Goal: Task Accomplishment & Management: Manage account settings

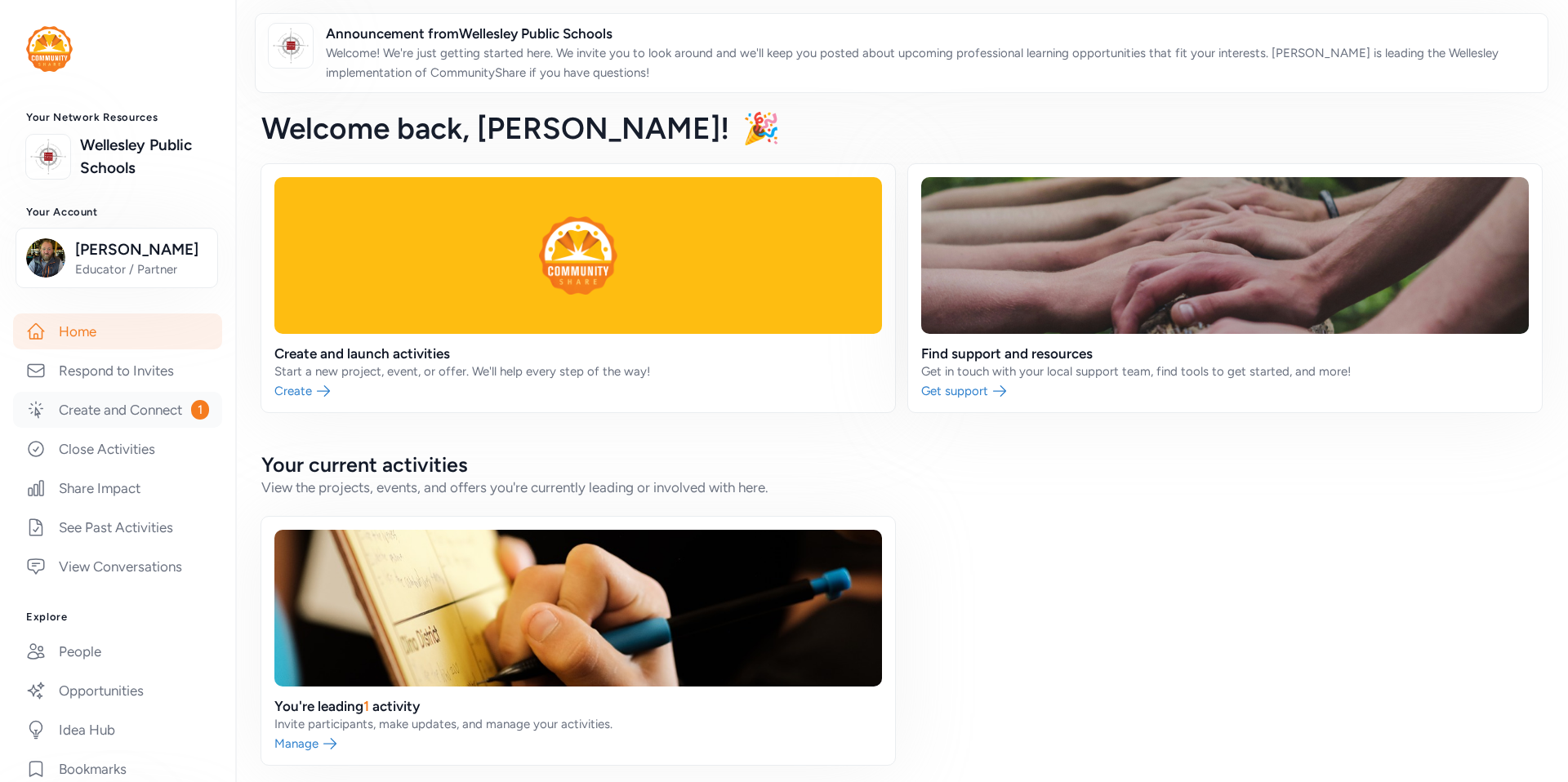
click at [114, 418] on link "Create and Connect 1" at bounding box center [118, 409] width 209 height 36
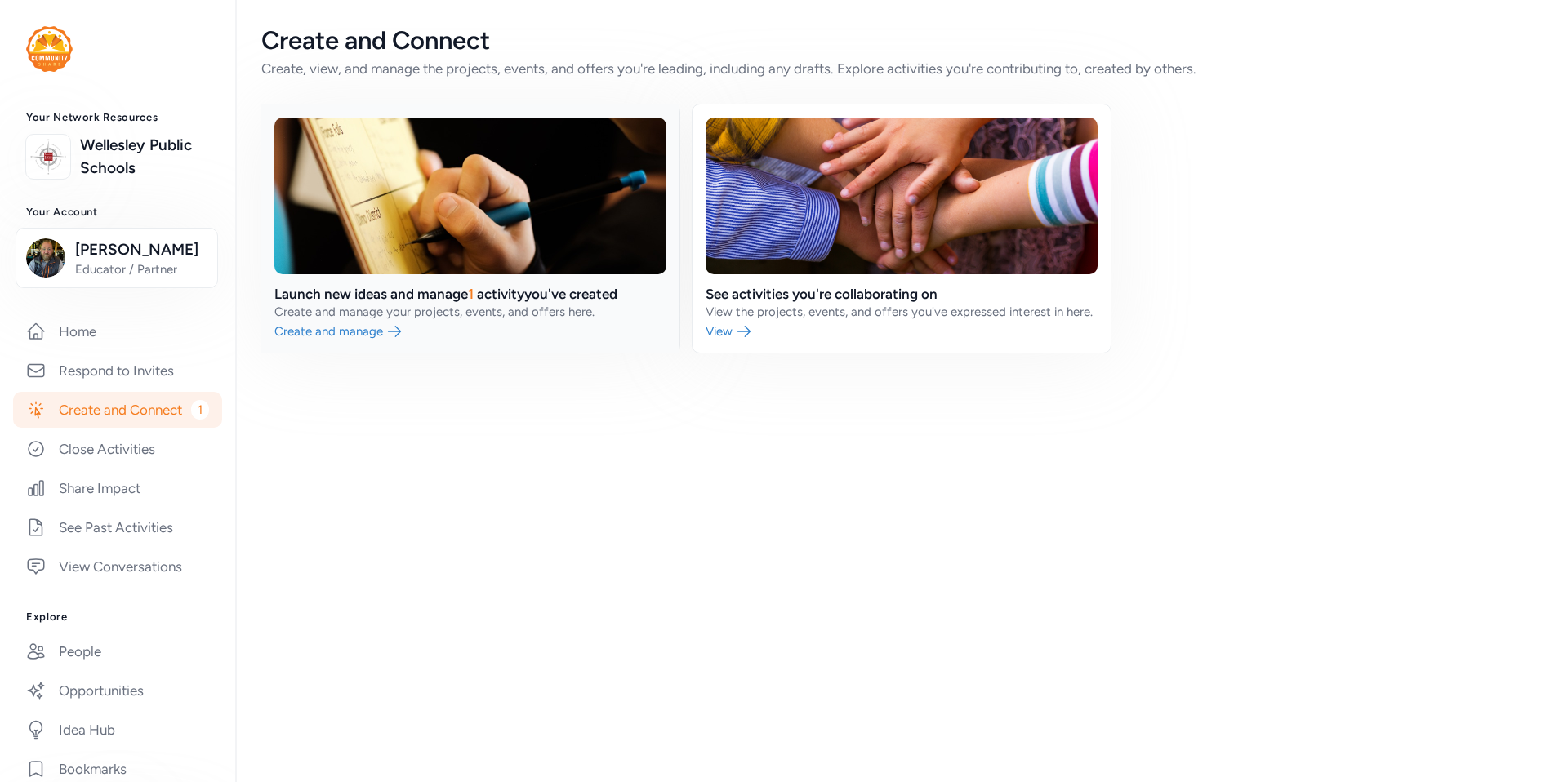
click at [328, 342] on link at bounding box center [470, 228] width 418 height 248
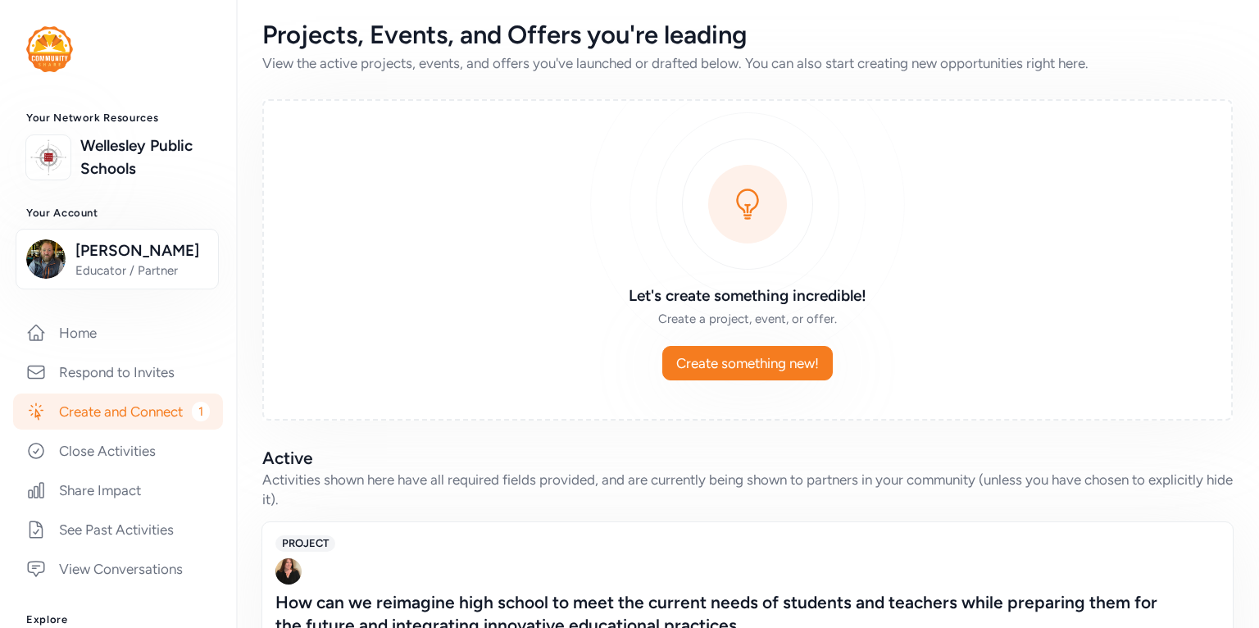
scroll to position [180, 0]
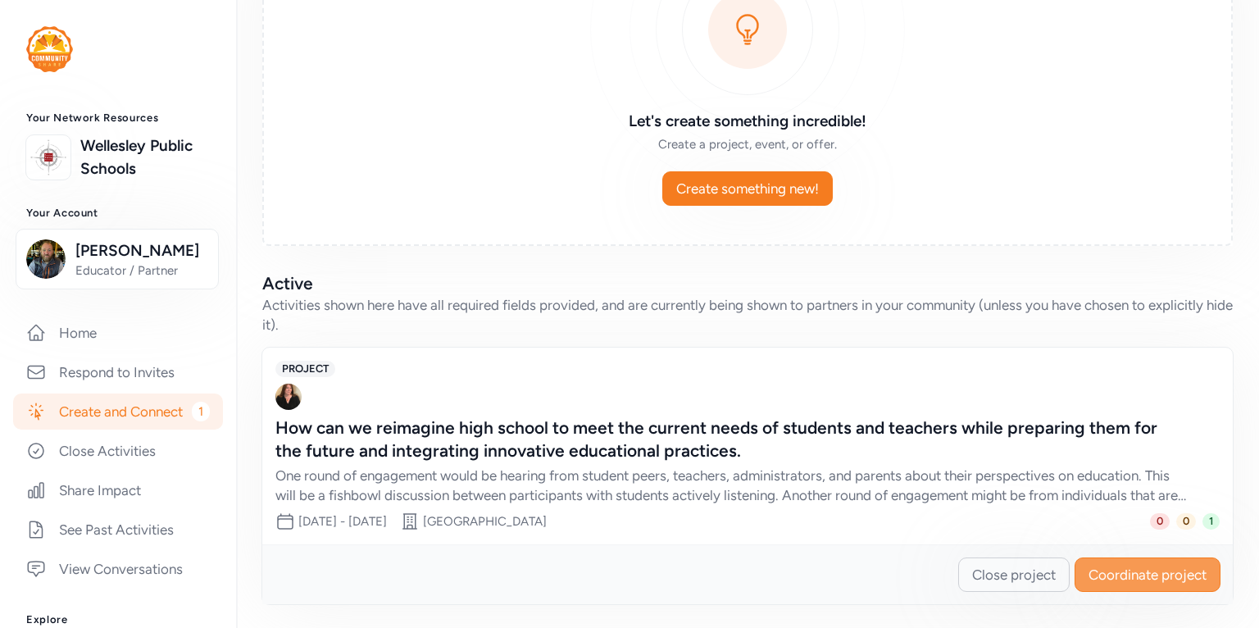
click at [1164, 575] on span "Coordinate project" at bounding box center [1147, 575] width 118 height 20
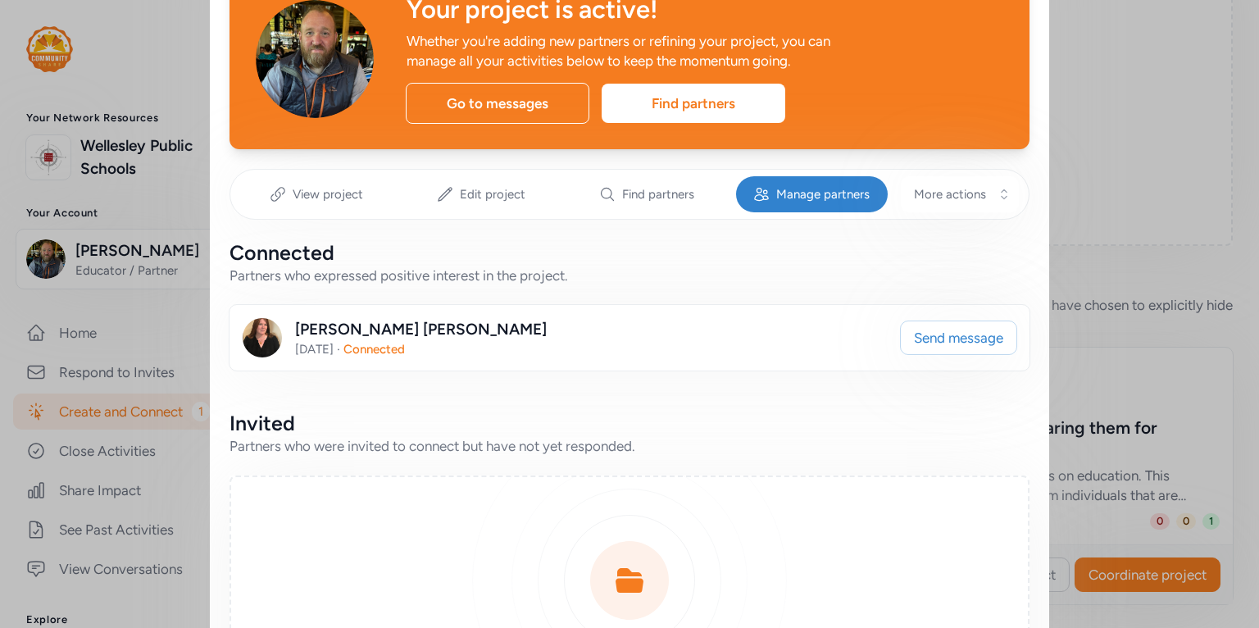
scroll to position [161, 0]
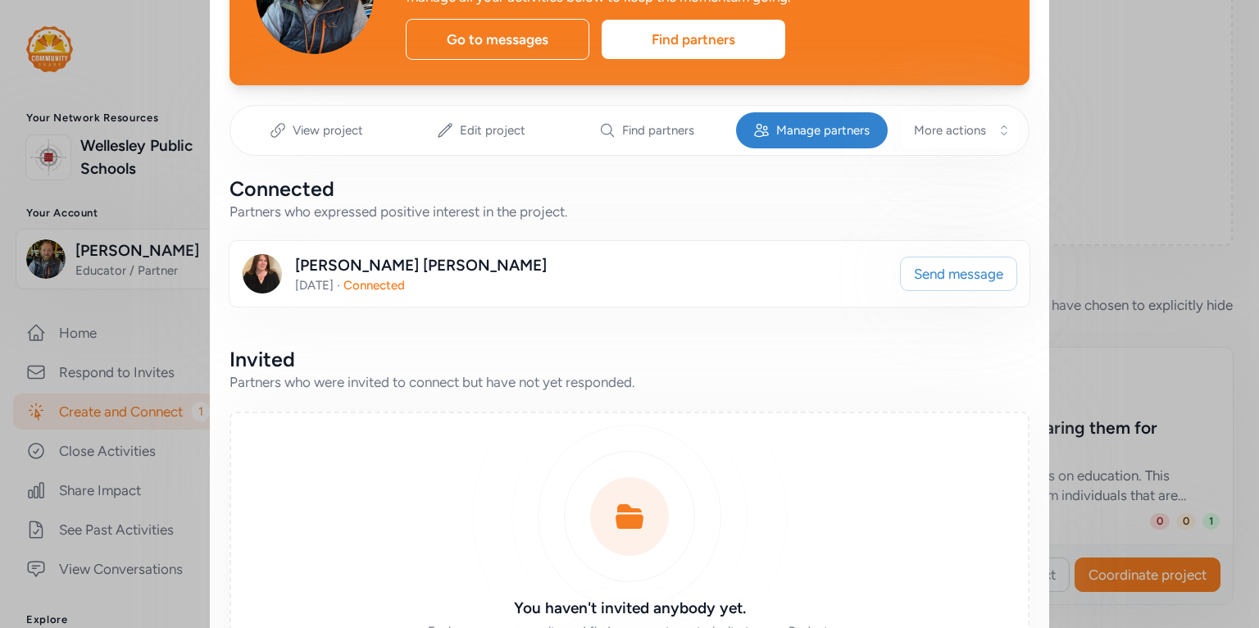
click at [352, 266] on div "Amanda Mack" at bounding box center [421, 265] width 252 height 23
click at [312, 288] on span "1 month ago" at bounding box center [314, 285] width 39 height 15
click at [265, 285] on img at bounding box center [262, 273] width 39 height 39
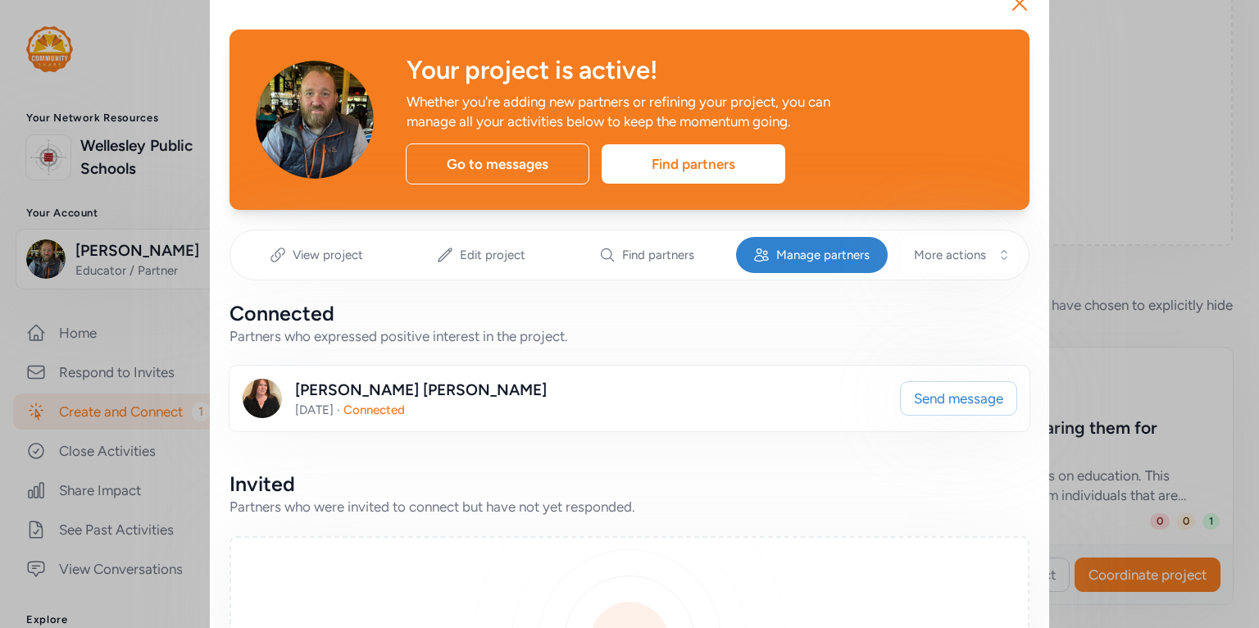
scroll to position [34, 0]
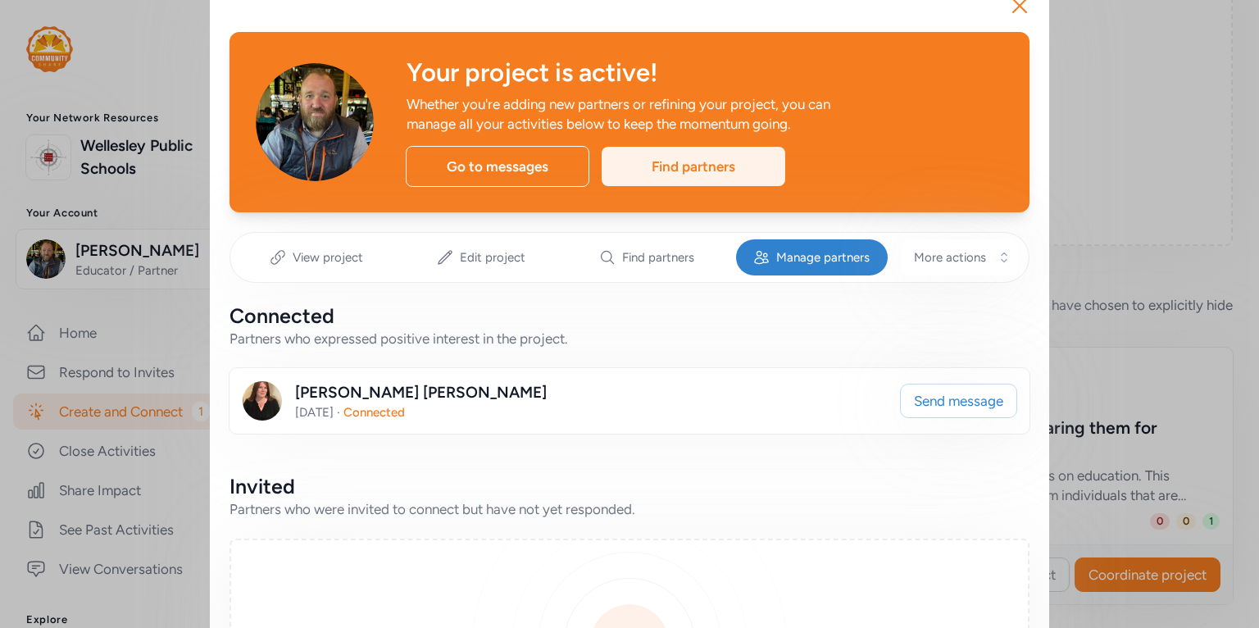
click at [707, 171] on div "Find partners" at bounding box center [694, 166] width 184 height 39
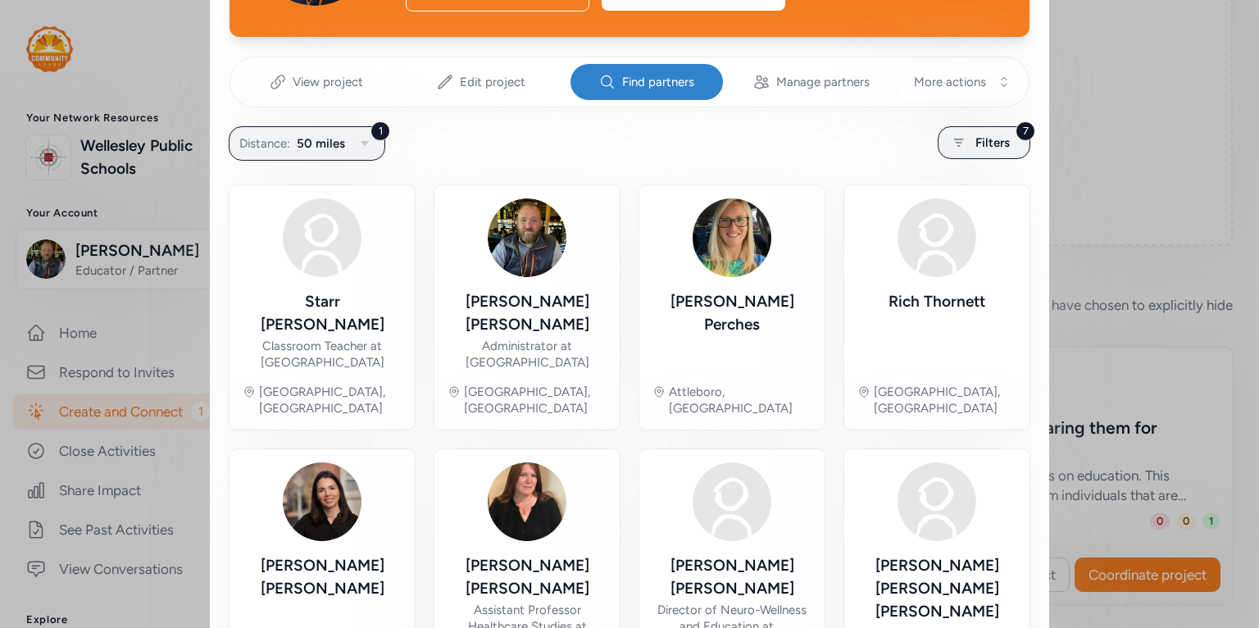
scroll to position [384, 0]
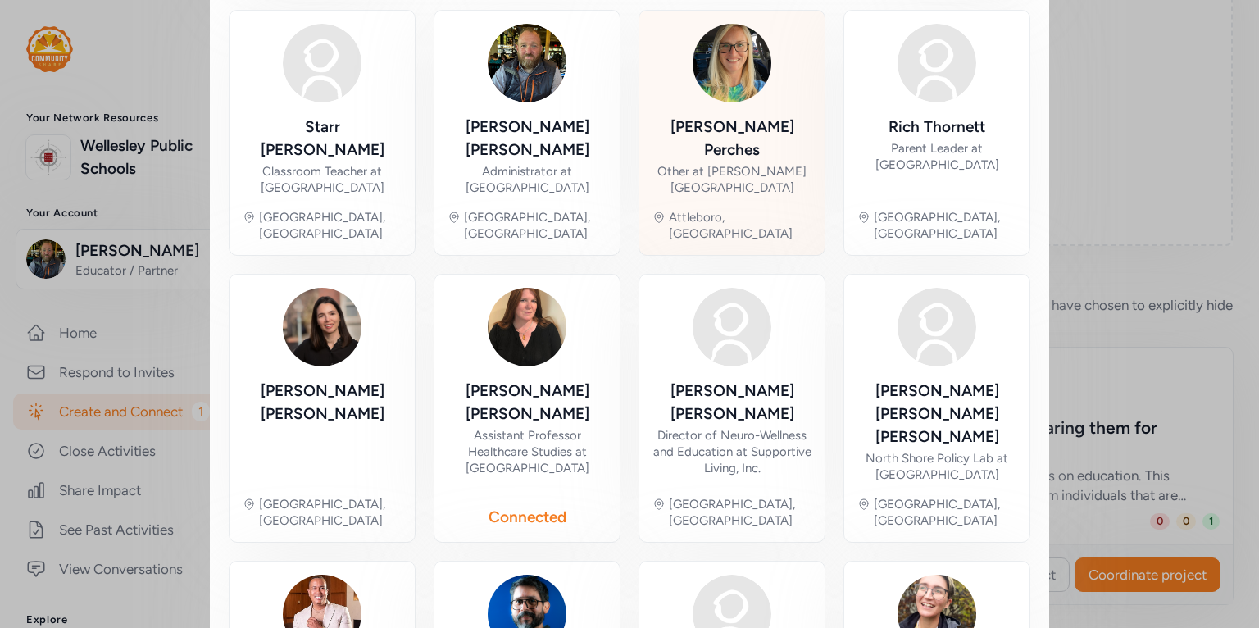
click at [724, 163] on div "Other at Hyman Fine Elementary School" at bounding box center [731, 179] width 159 height 33
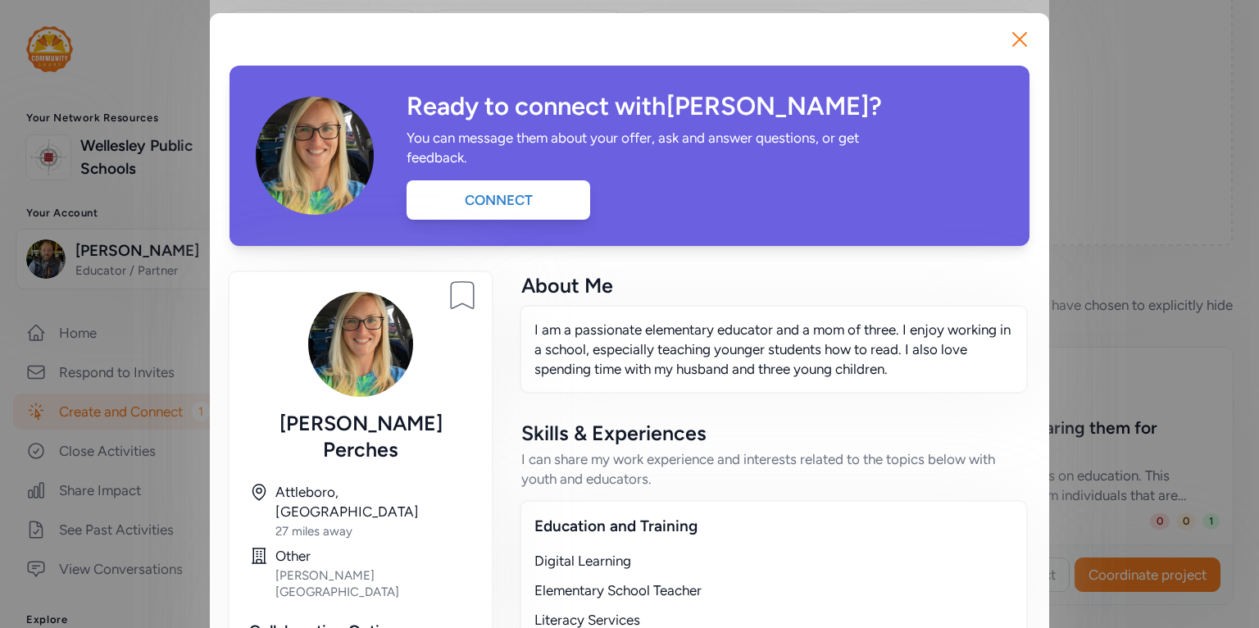
scroll to position [7, 0]
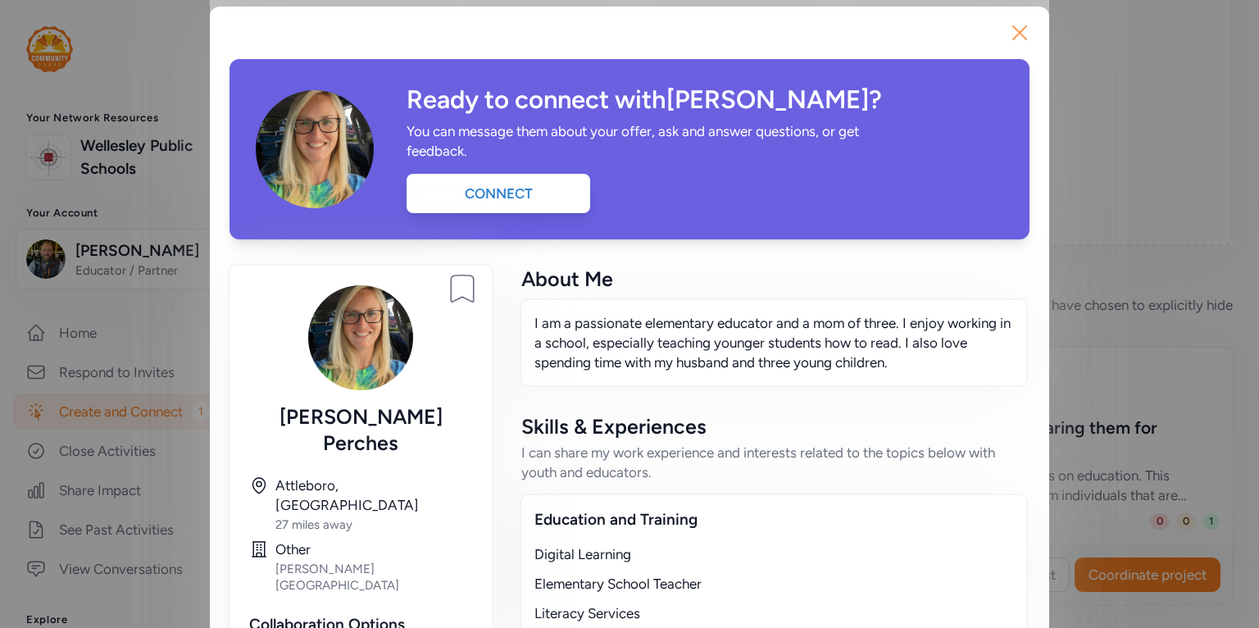
click at [1020, 30] on icon "button" at bounding box center [1020, 33] width 26 height 26
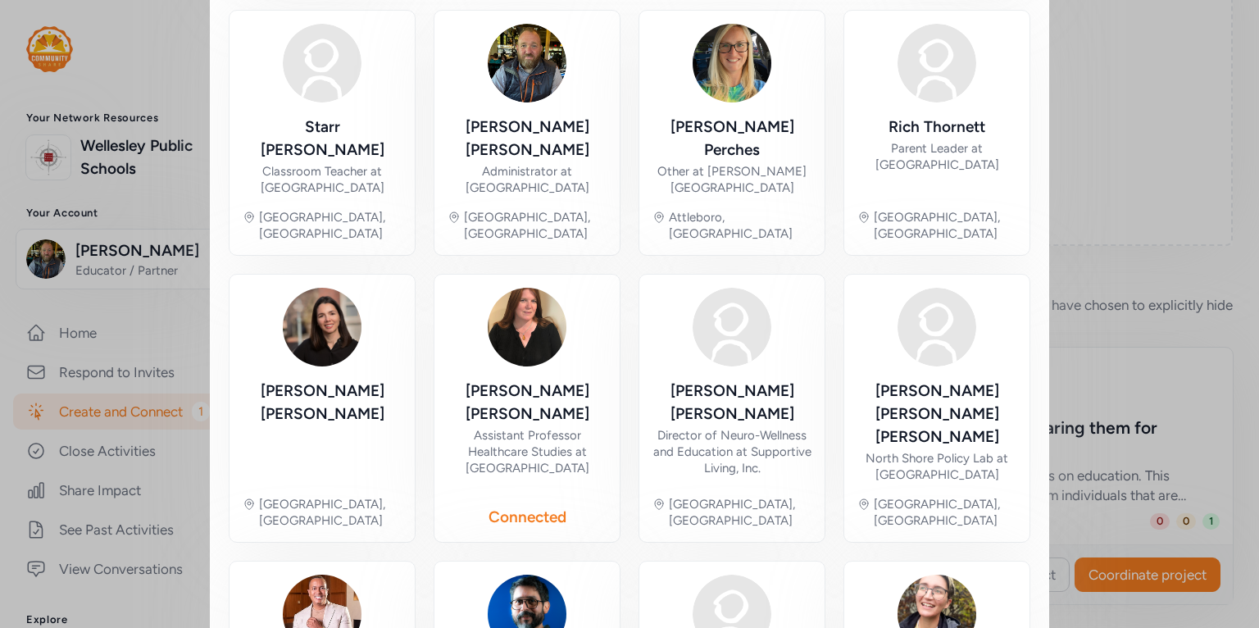
click at [1119, 175] on div "Close Your project is active! Whether you're adding new partners or refining yo…" at bounding box center [629, 412] width 1259 height 1593
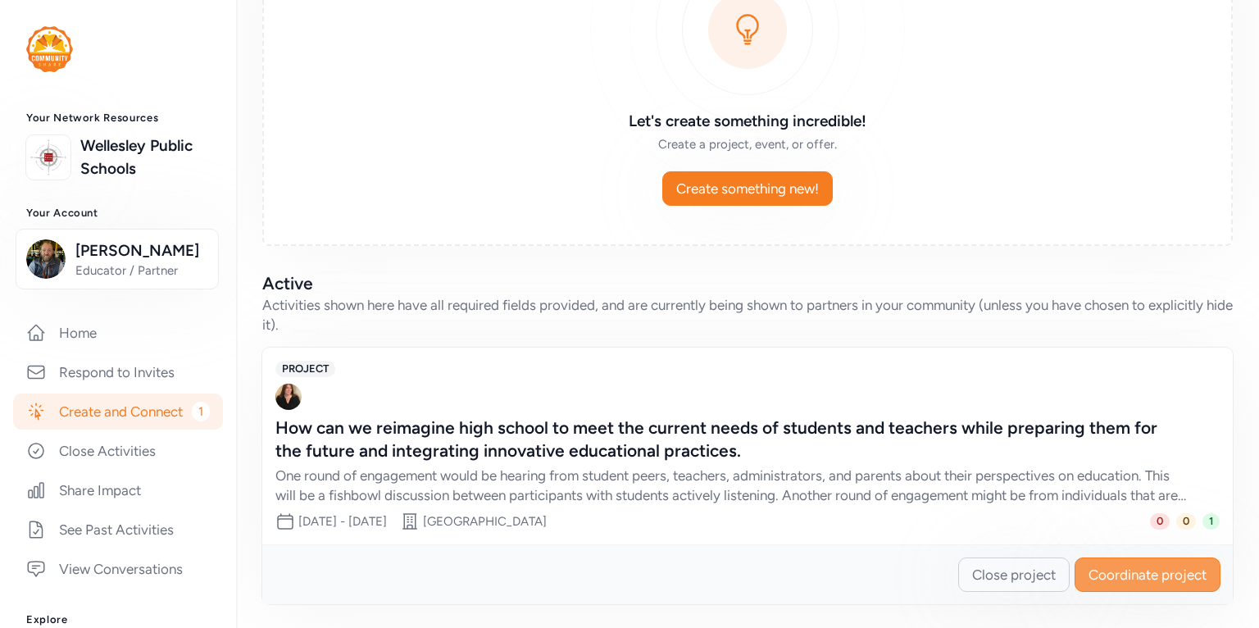
click at [1107, 574] on span "Coordinate project" at bounding box center [1147, 575] width 118 height 20
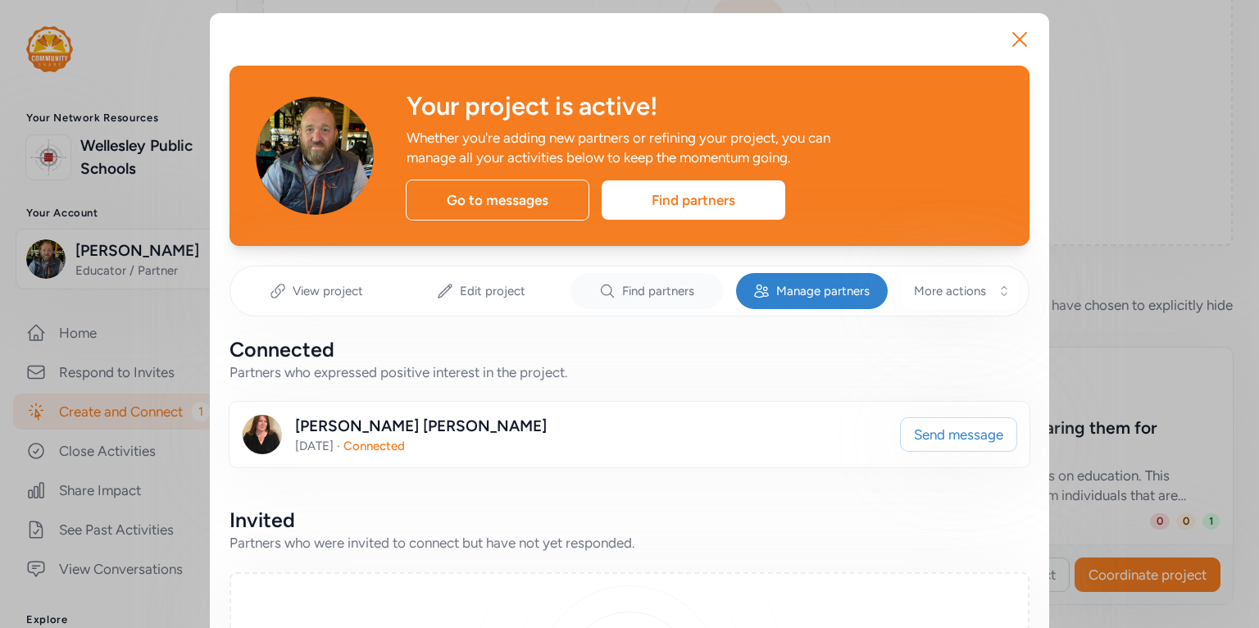
click at [638, 293] on span "Find partners" at bounding box center [658, 291] width 72 height 16
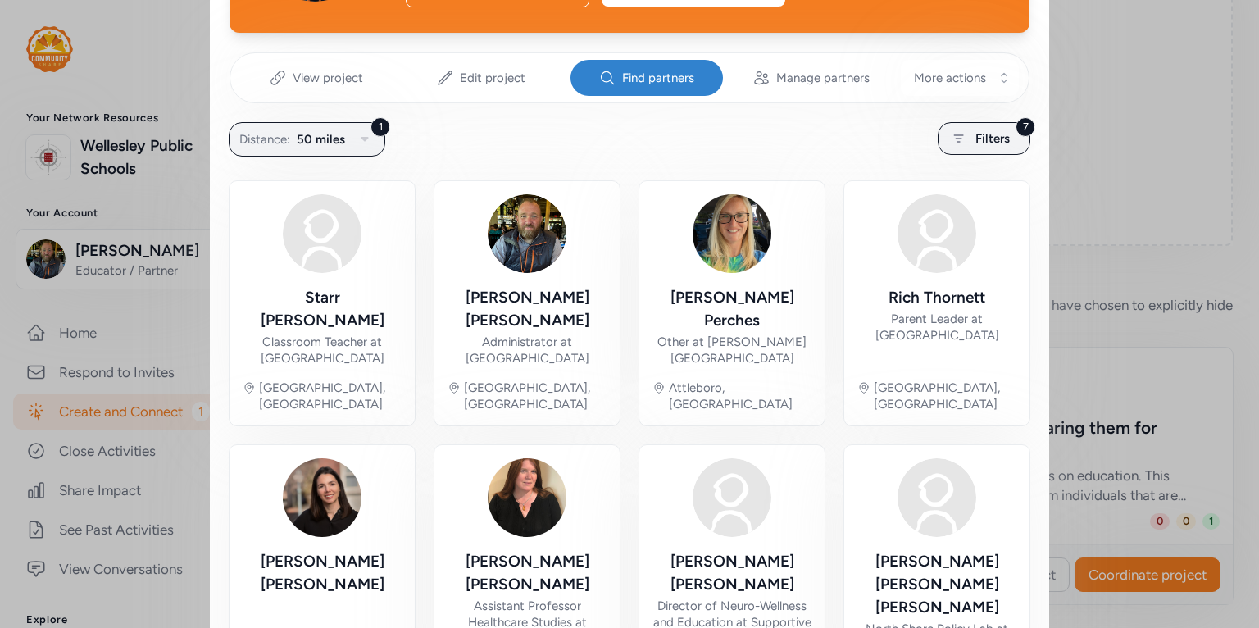
scroll to position [233, 0]
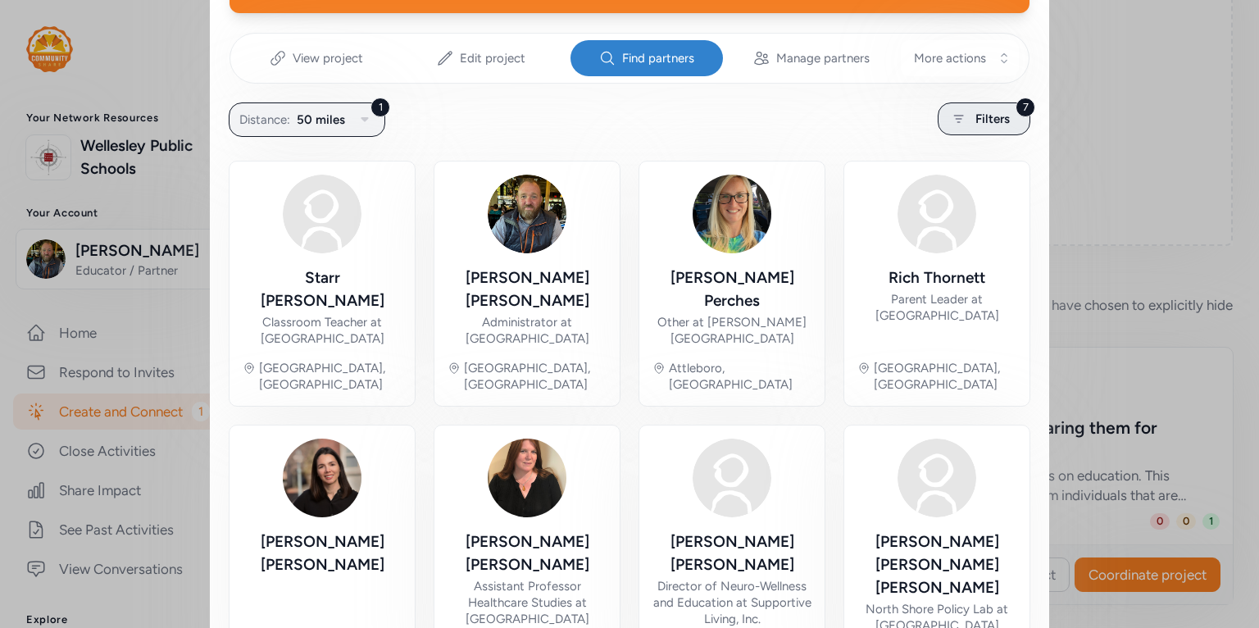
click at [976, 127] on span "Filters" at bounding box center [992, 119] width 34 height 20
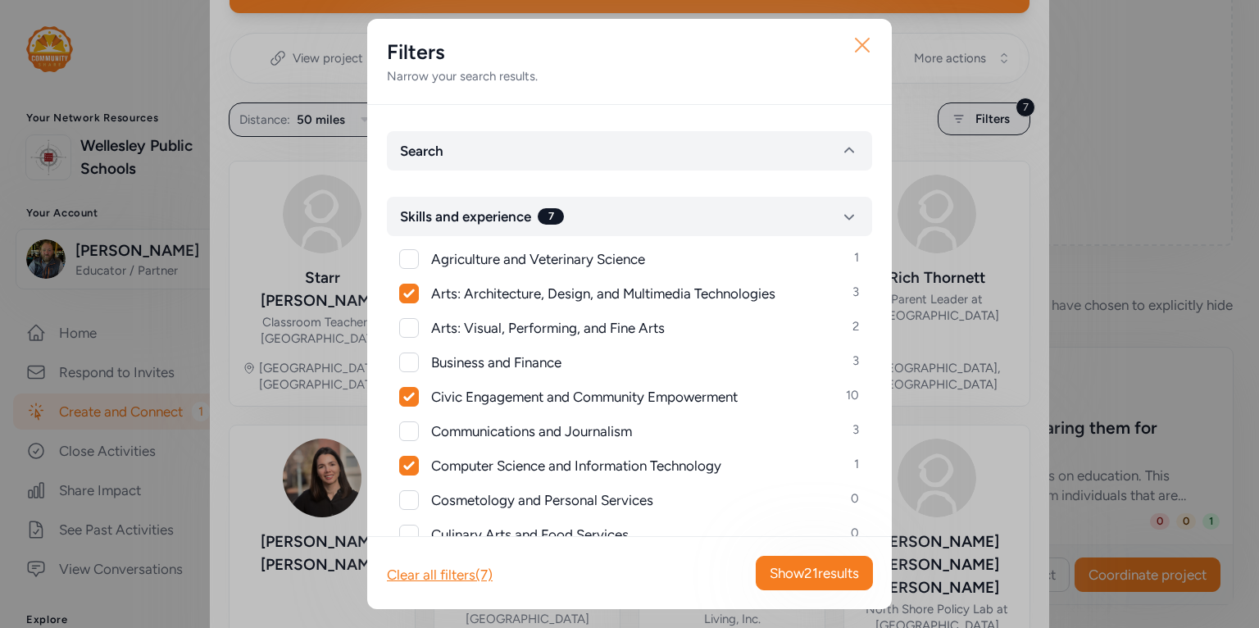
click at [861, 48] on icon "button" at bounding box center [862, 45] width 26 height 26
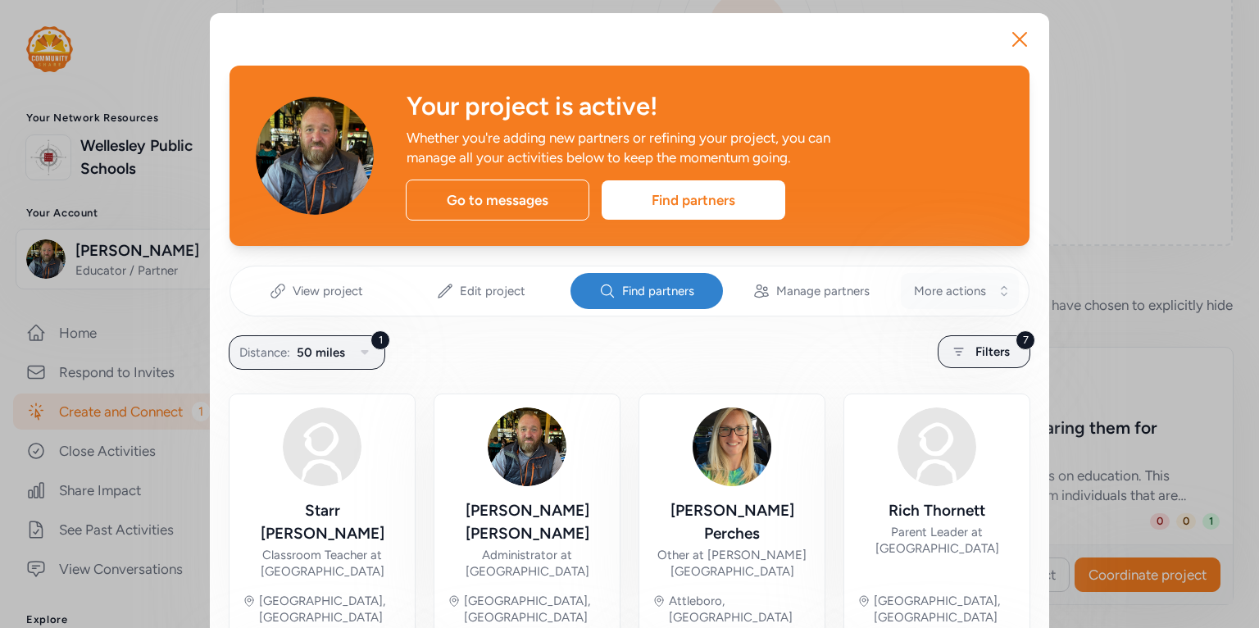
click at [973, 291] on span "More actions" at bounding box center [950, 291] width 72 height 16
click at [767, 357] on div "1 Distance: 50 miles 7 Filters" at bounding box center [629, 352] width 800 height 32
click at [691, 203] on div "Find partners" at bounding box center [694, 199] width 184 height 39
click at [1020, 33] on icon "button" at bounding box center [1020, 39] width 26 height 26
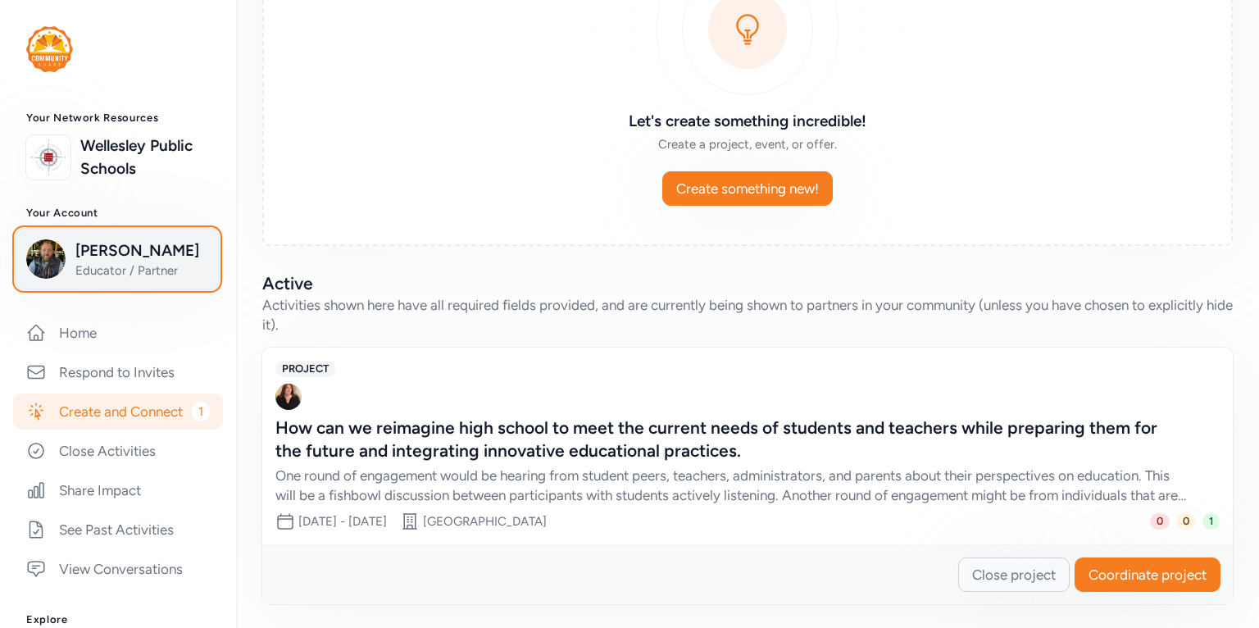
click at [101, 259] on span "[PERSON_NAME]" at bounding box center [141, 250] width 133 height 23
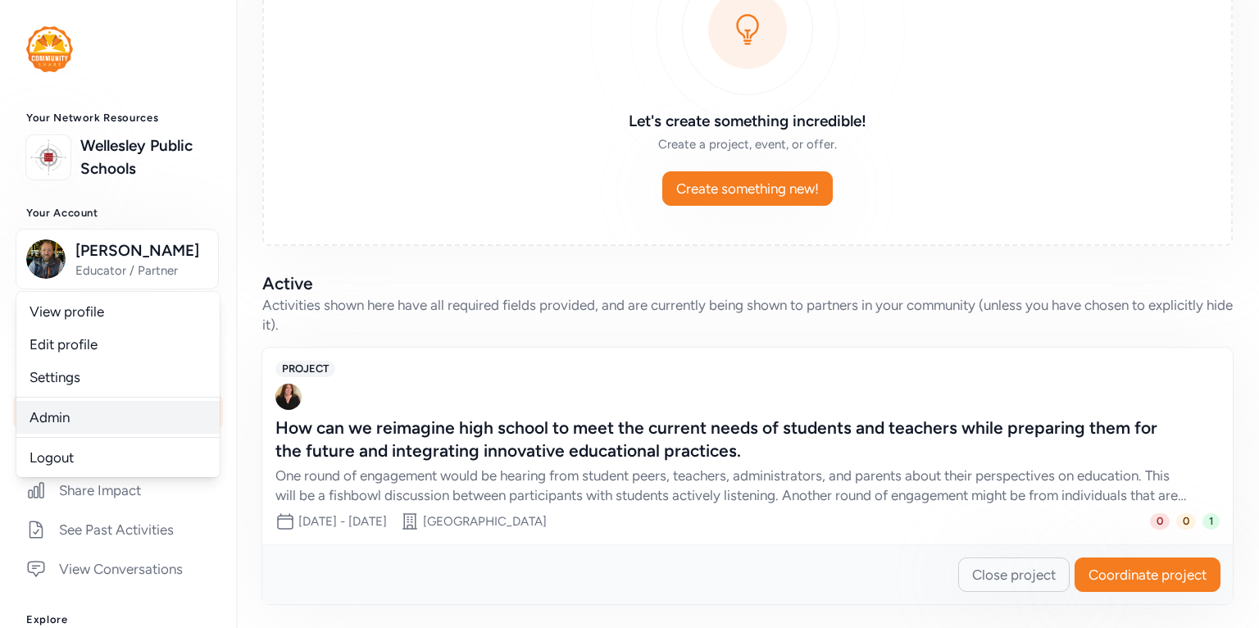
click at [80, 420] on link "Admin" at bounding box center [117, 417] width 203 height 33
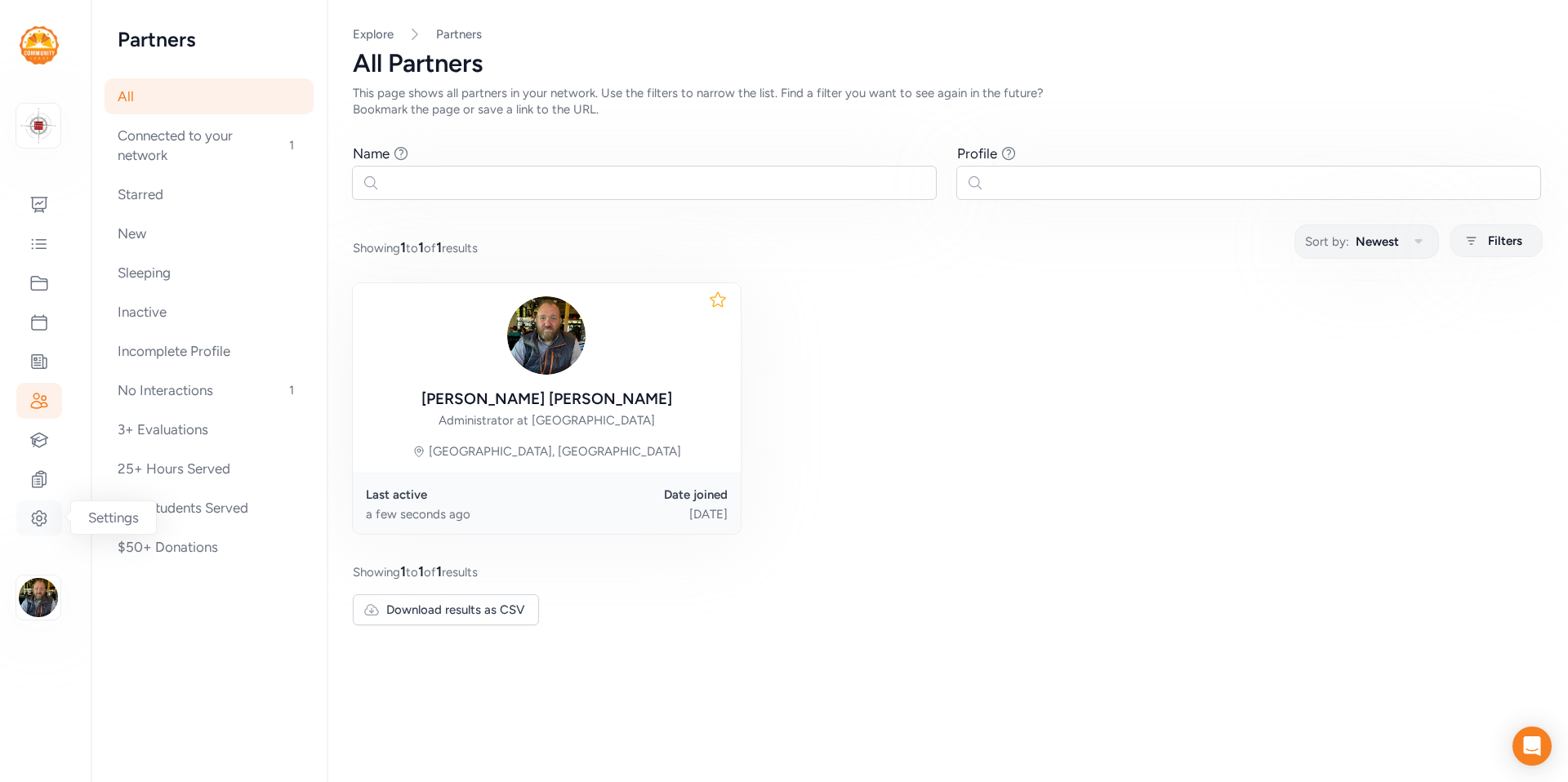
click at [38, 524] on icon at bounding box center [40, 519] width 20 height 20
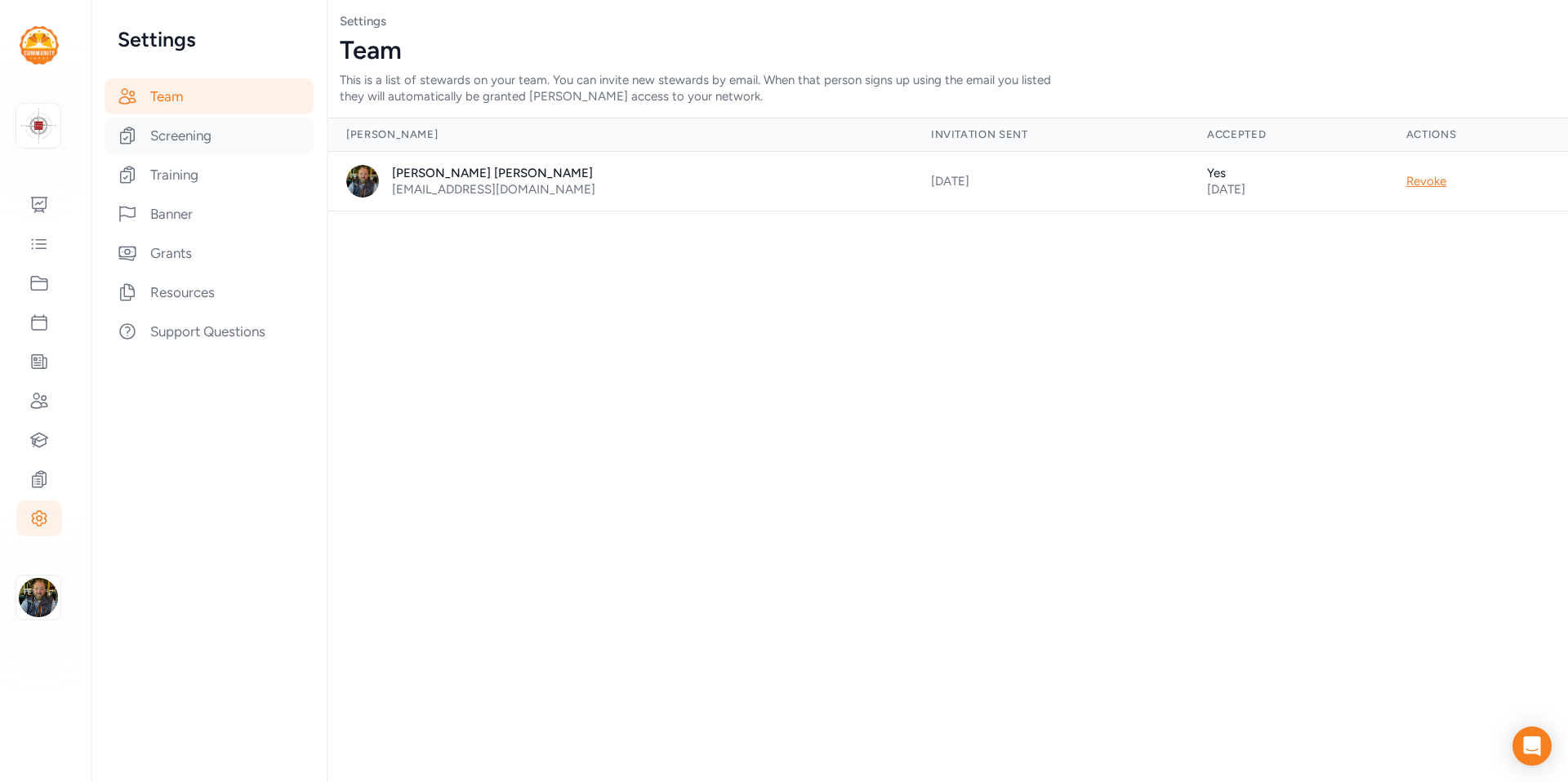
click at [185, 136] on div "Screening" at bounding box center [209, 135] width 209 height 36
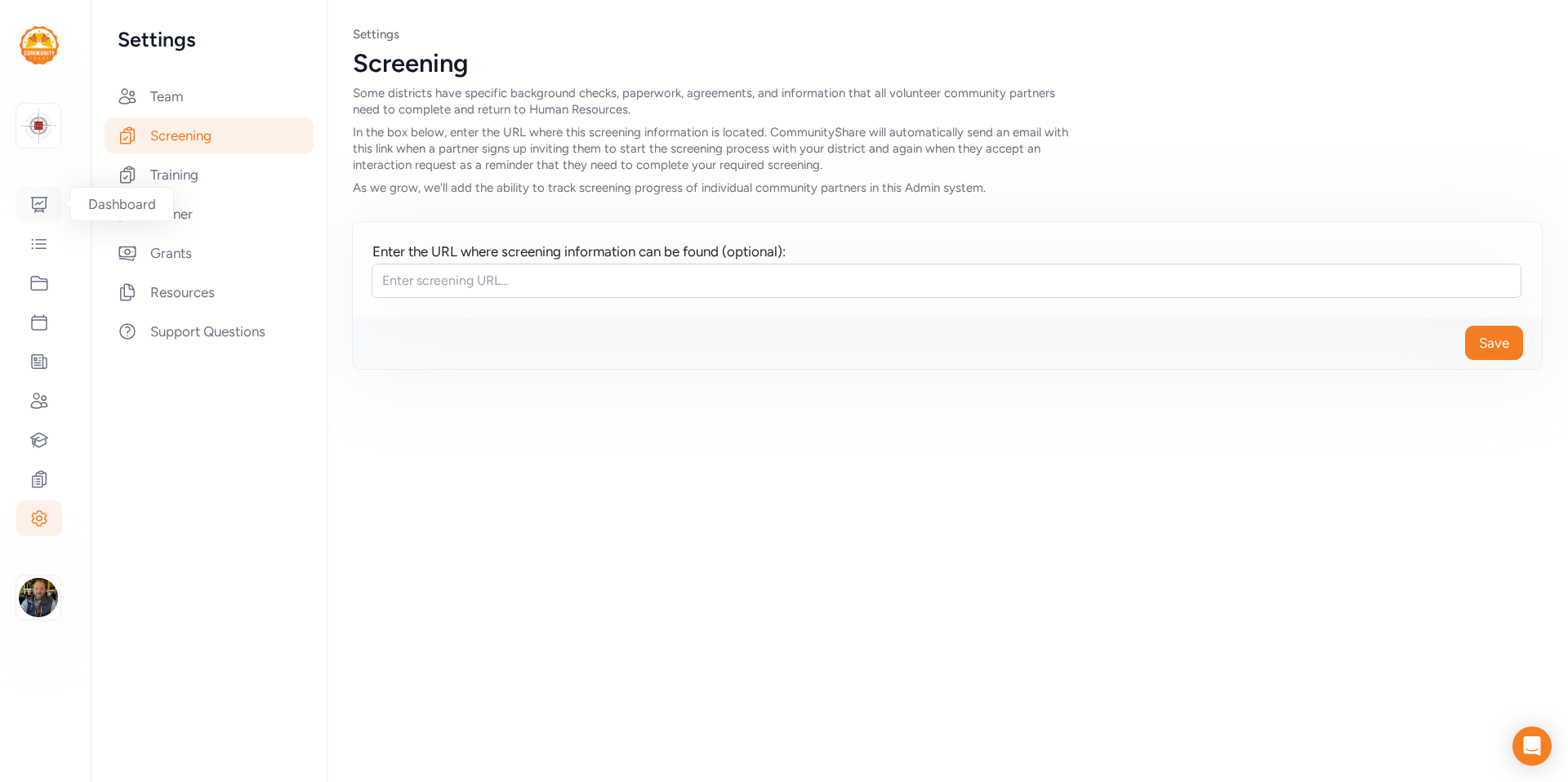
click at [38, 206] on icon at bounding box center [40, 205] width 20 height 20
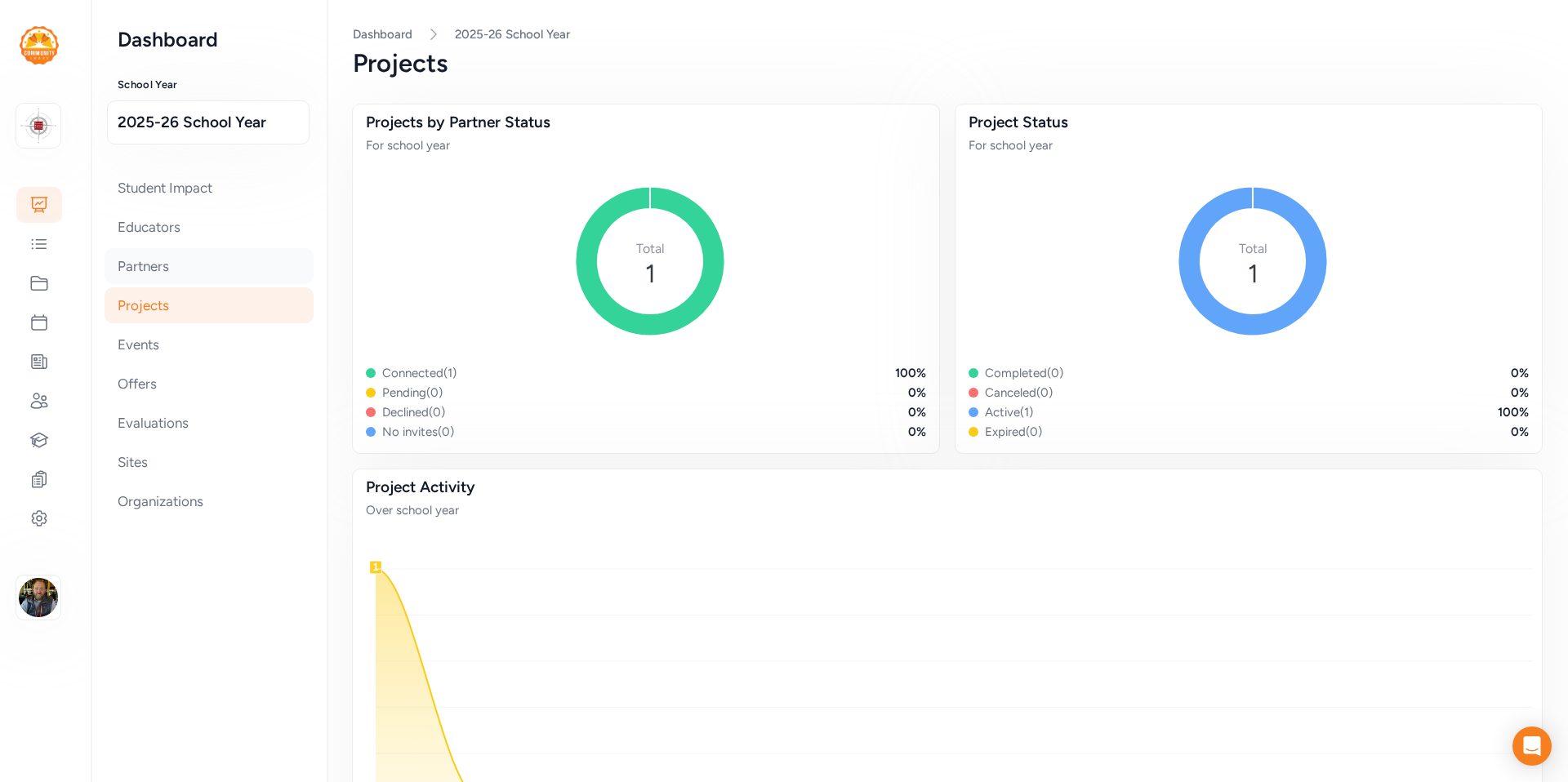
click at [132, 258] on div "Partners" at bounding box center [209, 266] width 209 height 36
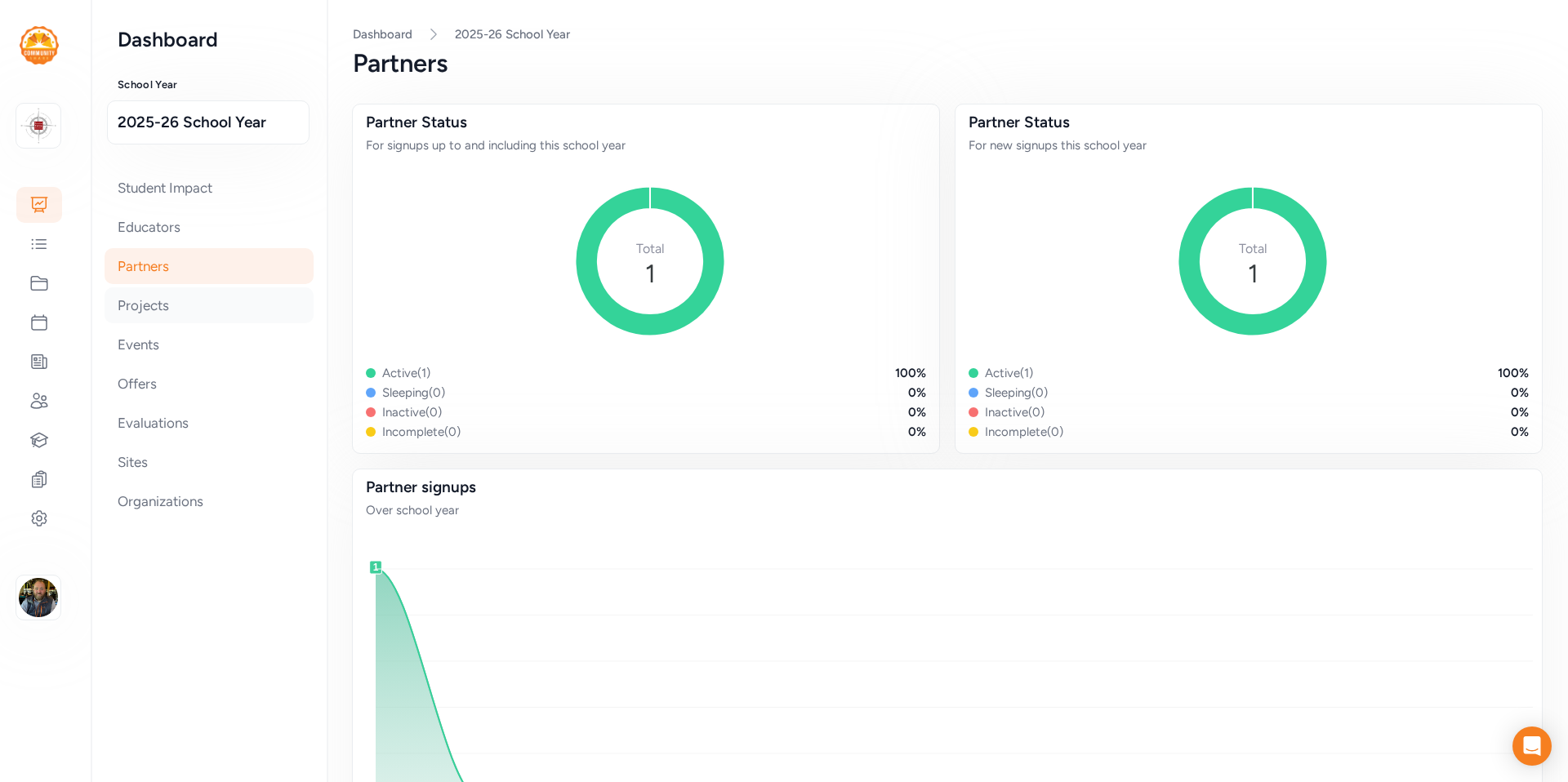
click at [158, 302] on div "Projects" at bounding box center [209, 306] width 209 height 36
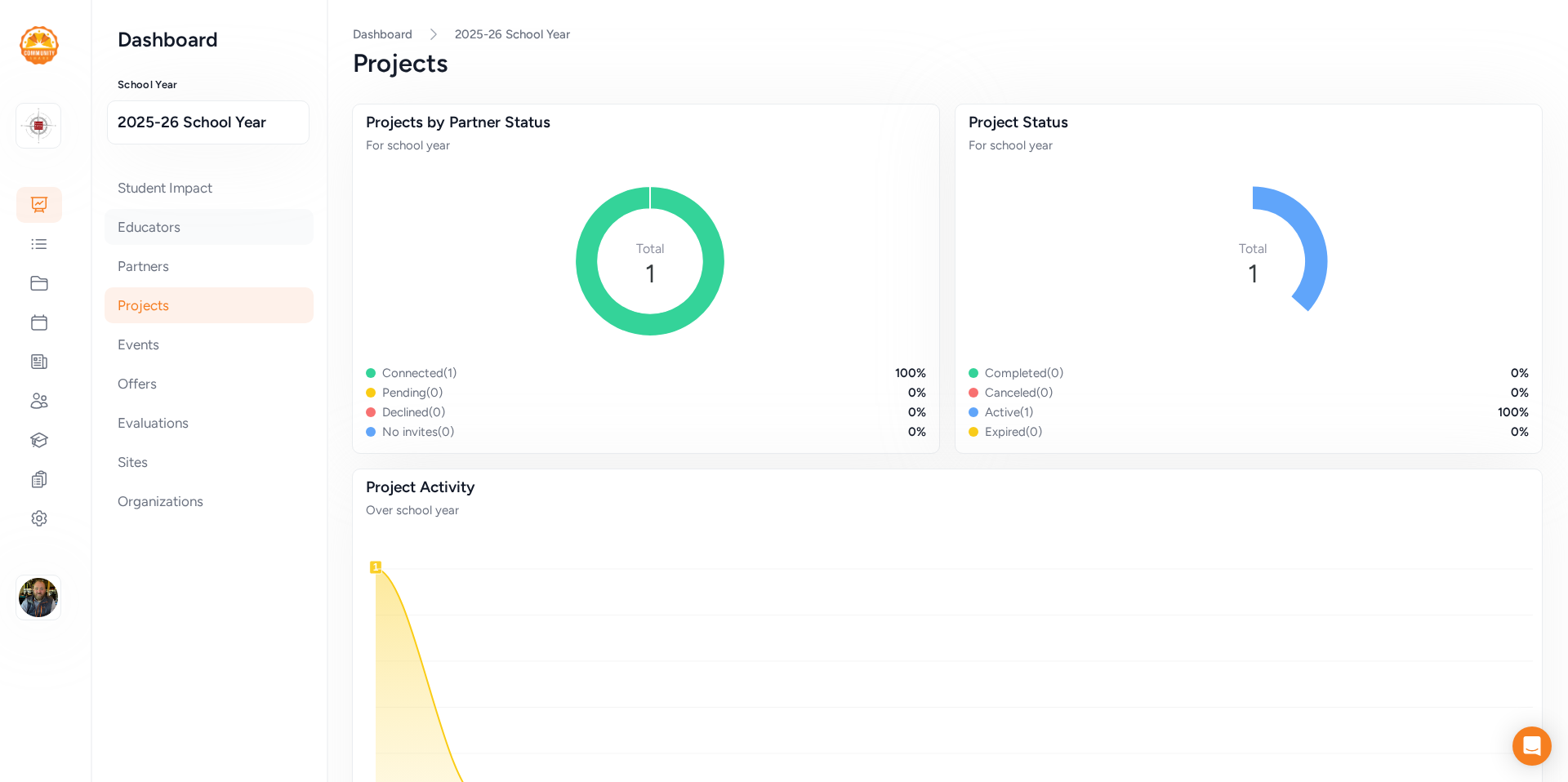
click at [147, 233] on div "Educators" at bounding box center [209, 227] width 209 height 36
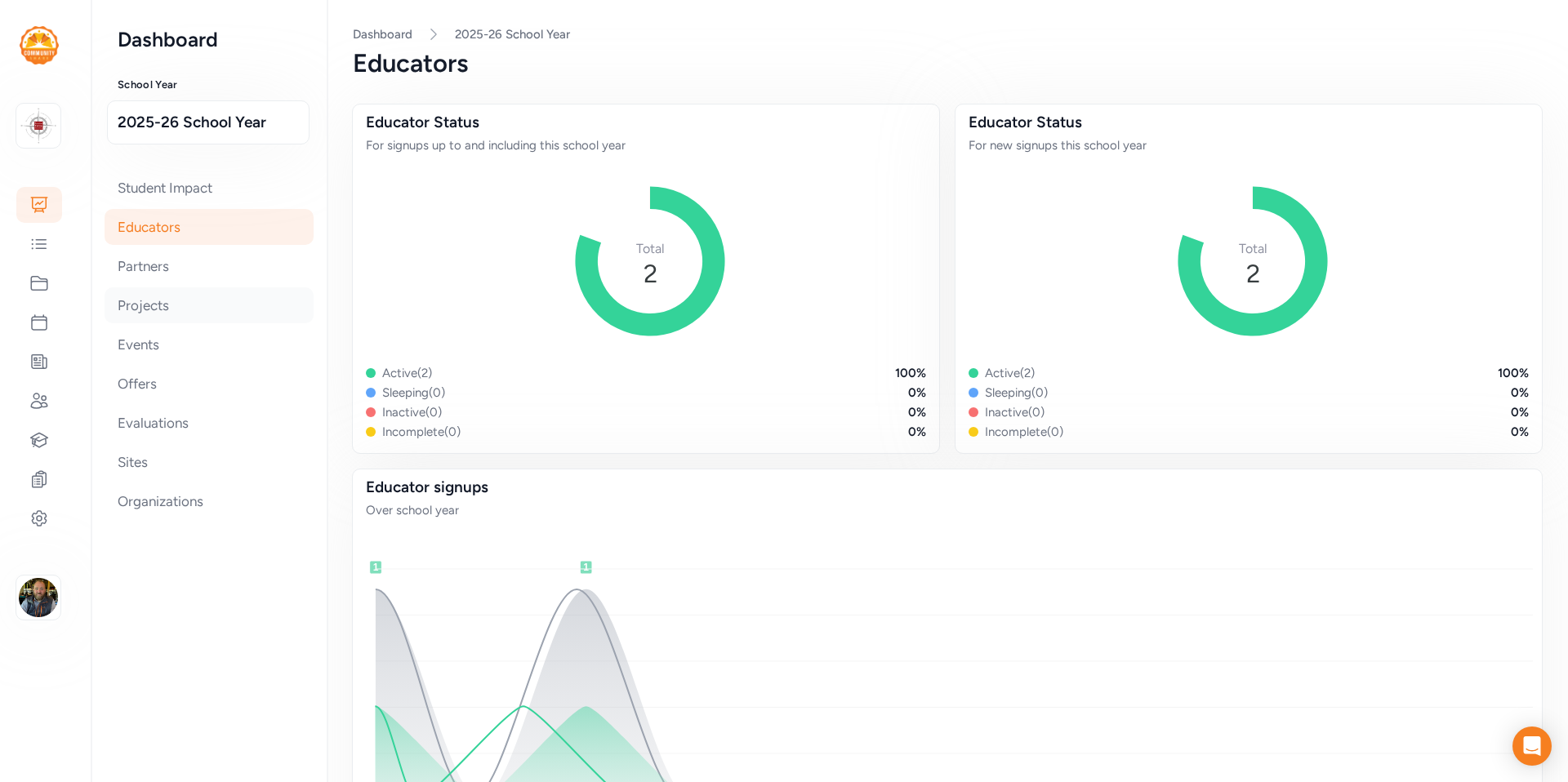
click at [140, 306] on div "Projects" at bounding box center [209, 306] width 209 height 36
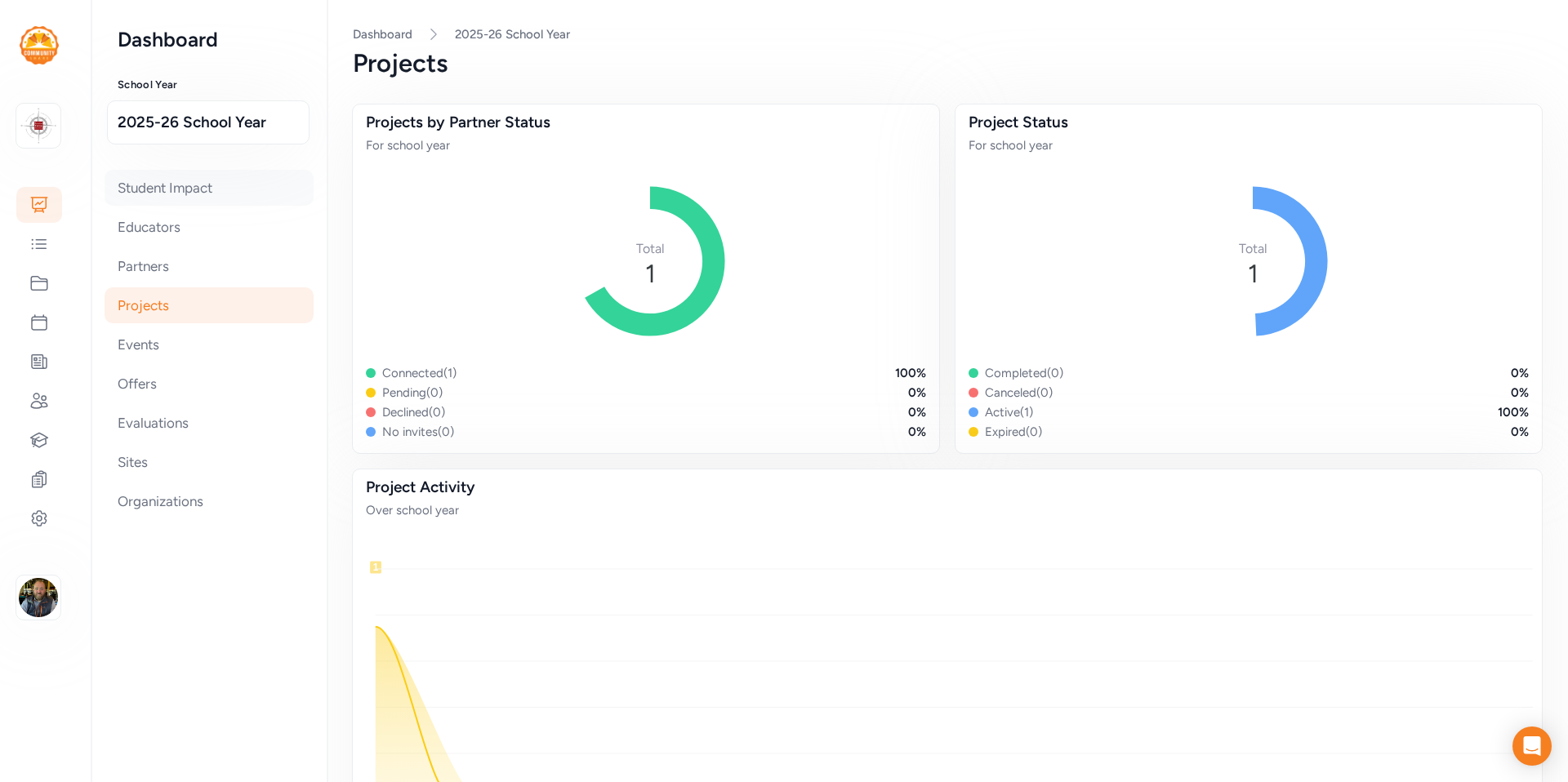
click at [154, 184] on div "Student Impact" at bounding box center [209, 187] width 209 height 36
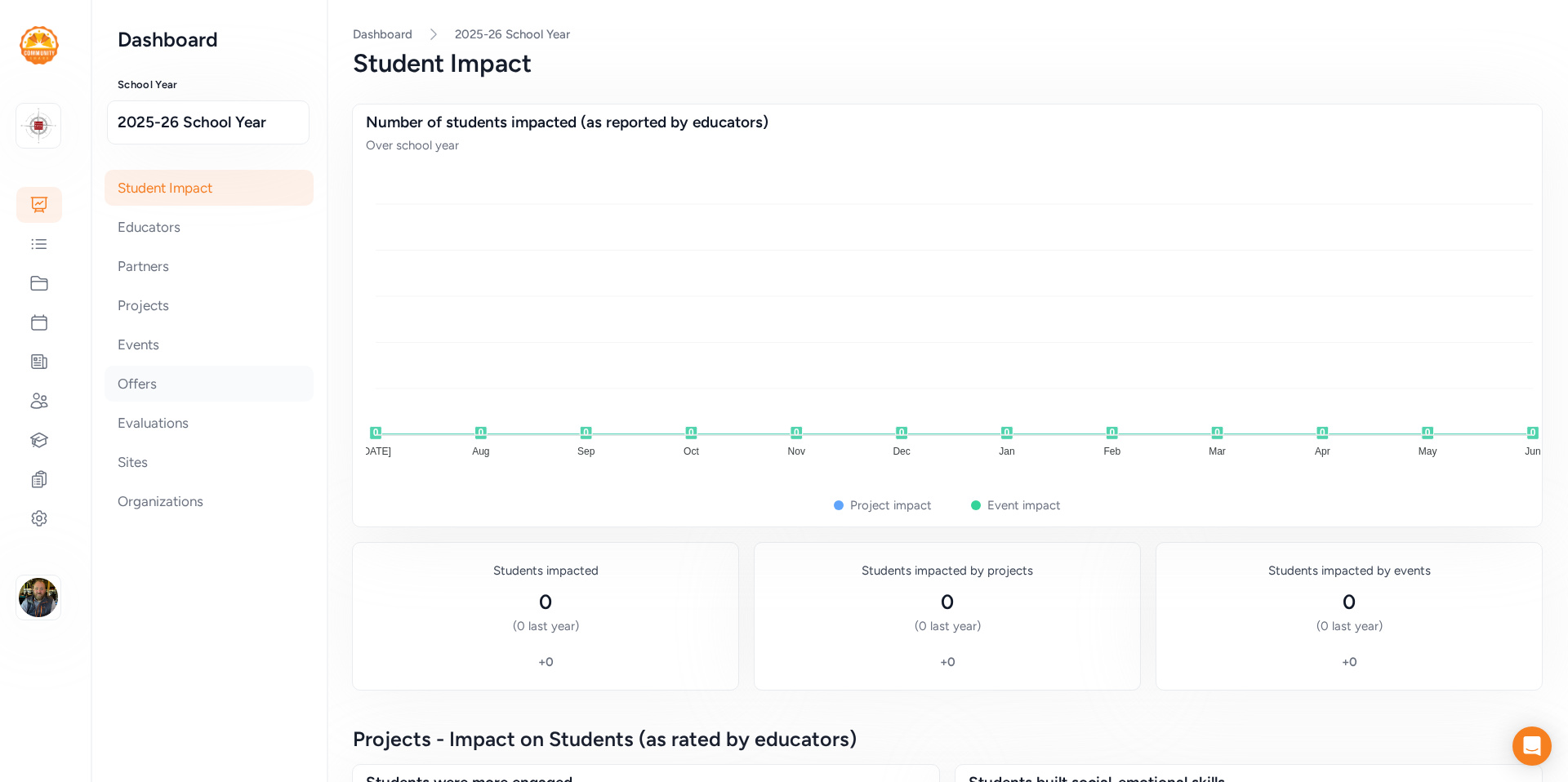
click at [142, 391] on div "Offers" at bounding box center [209, 384] width 209 height 36
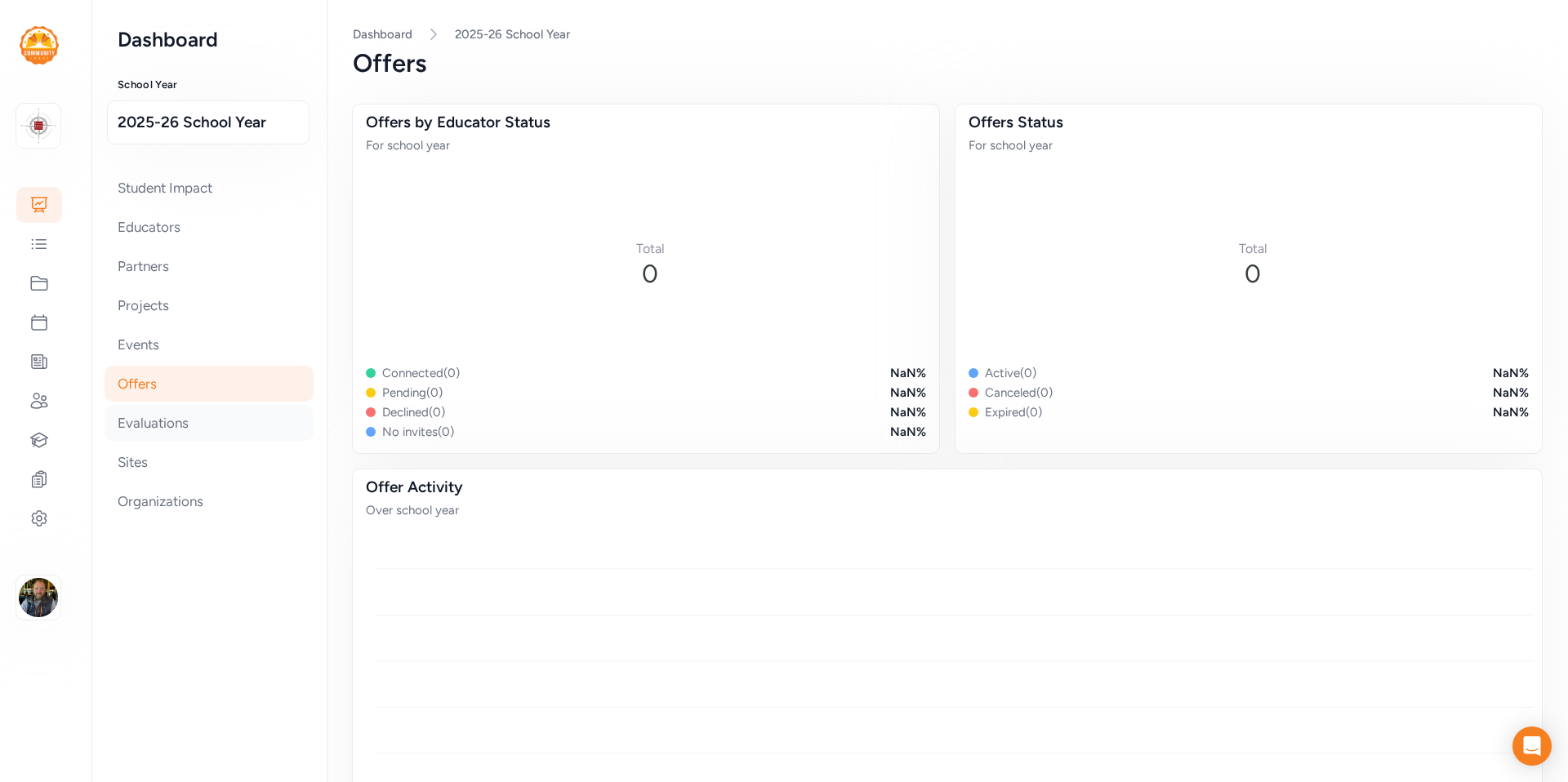
click at [156, 426] on div "Evaluations" at bounding box center [209, 423] width 209 height 36
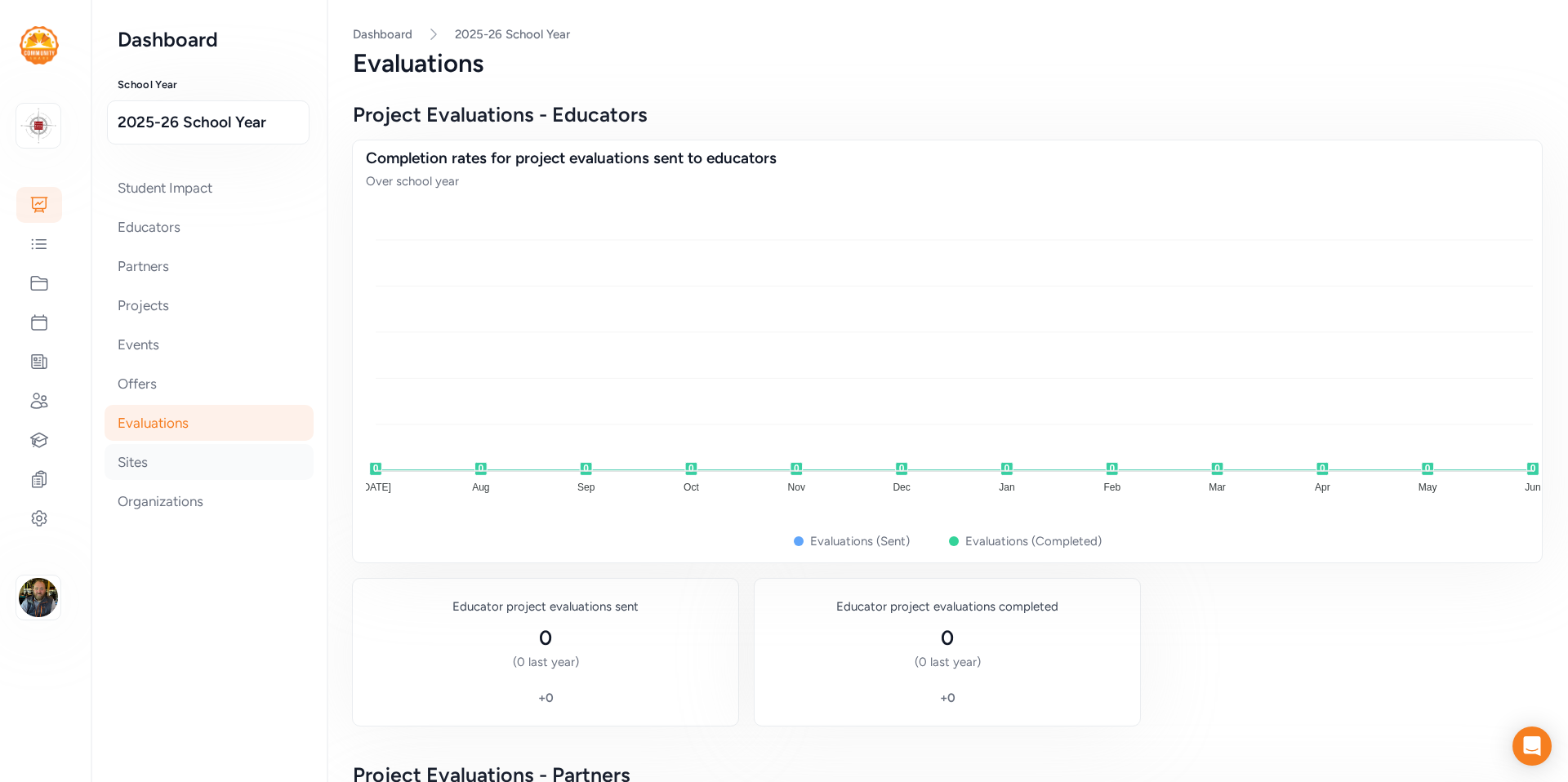
click at [134, 462] on div "Sites" at bounding box center [209, 462] width 209 height 36
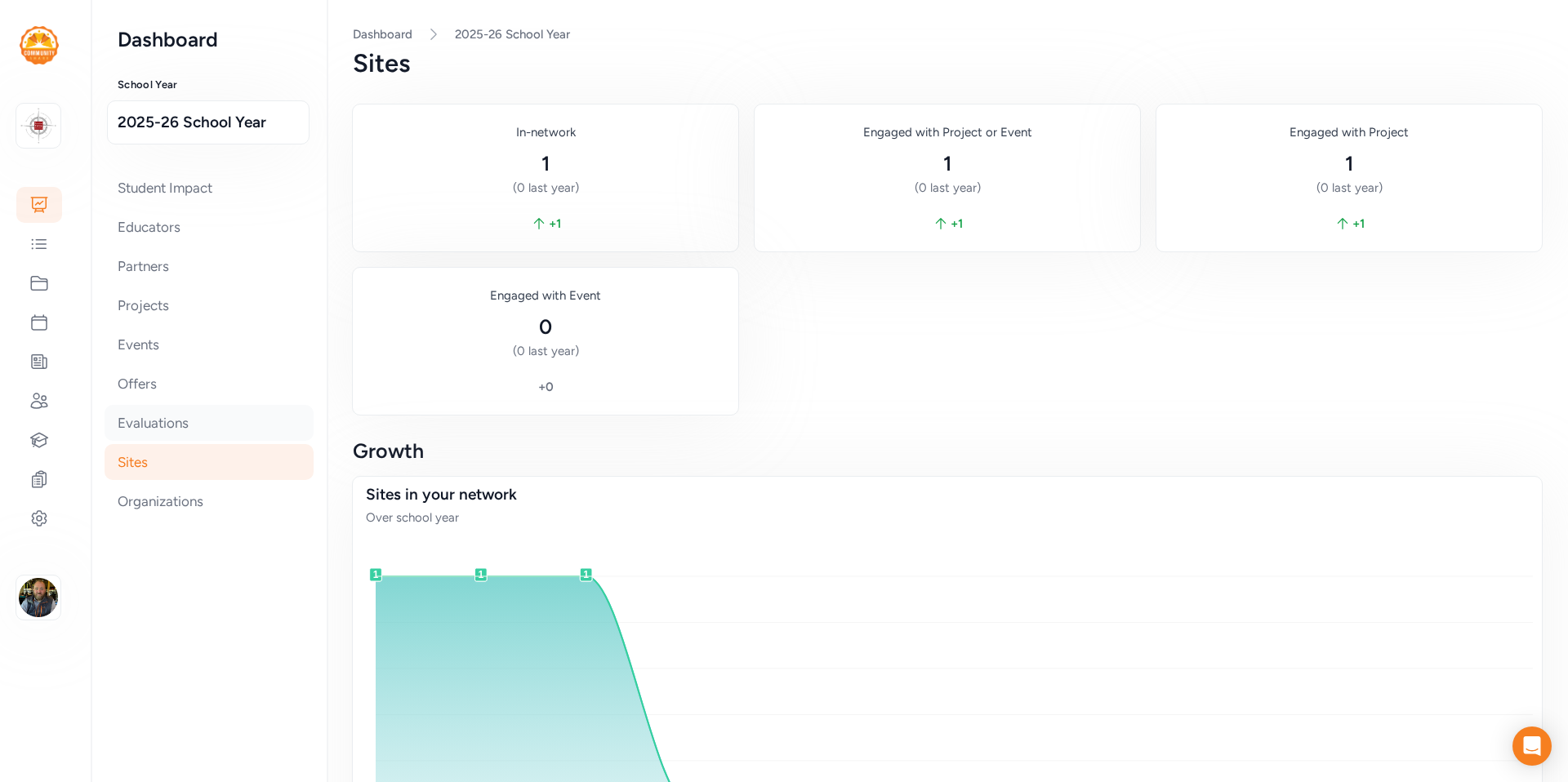
click at [146, 426] on div "Evaluations" at bounding box center [209, 423] width 209 height 36
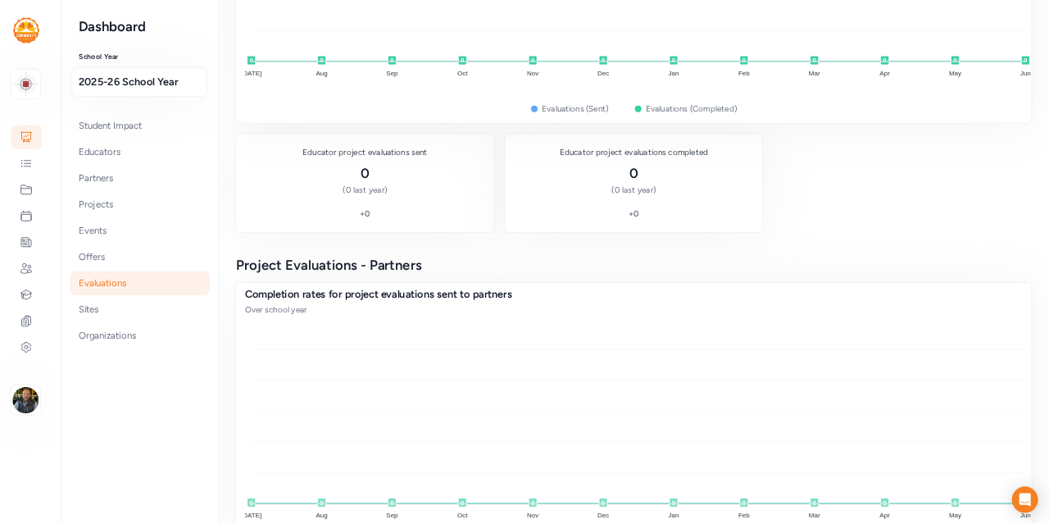
scroll to position [384, 0]
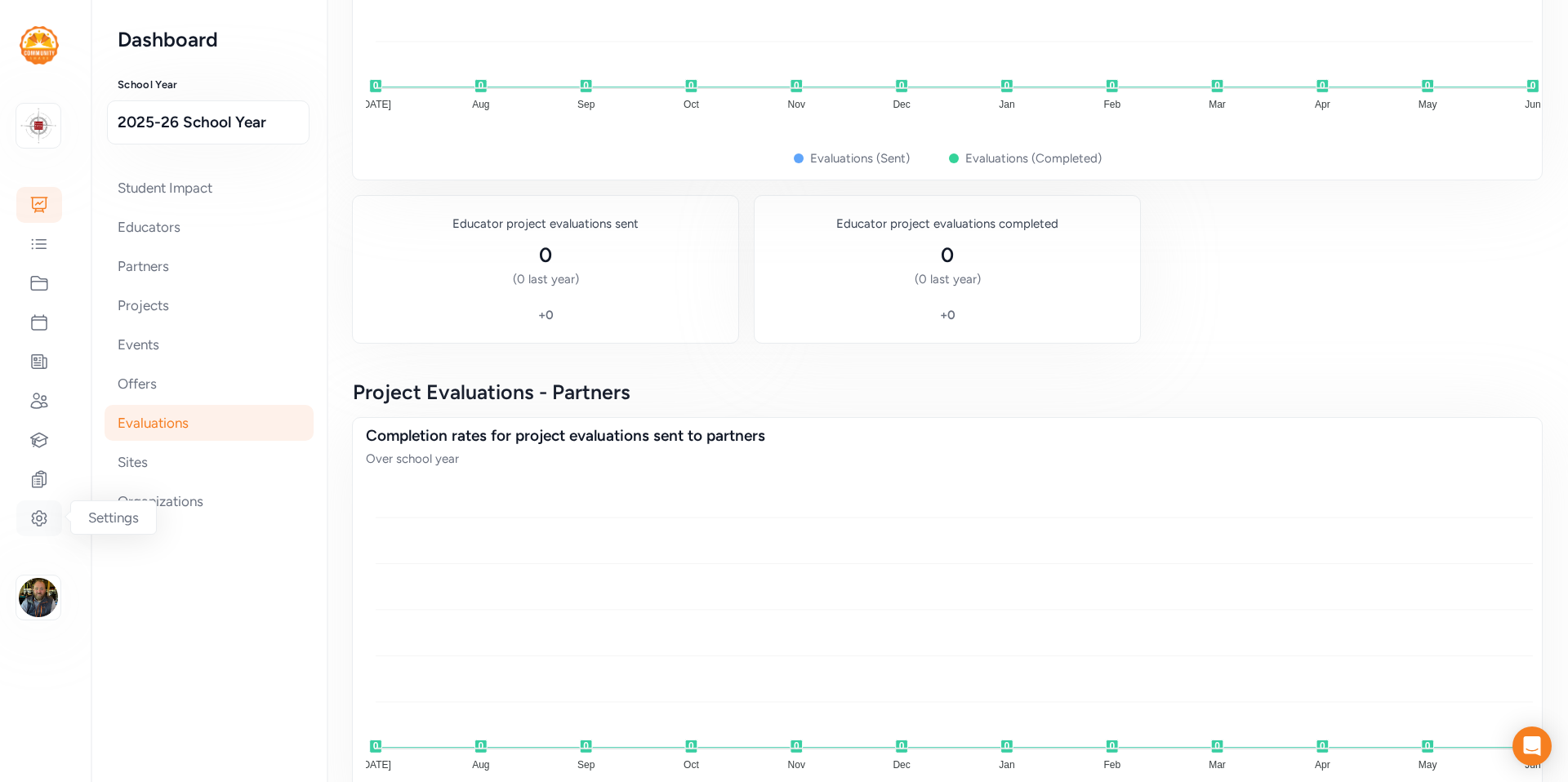
click at [42, 523] on icon at bounding box center [39, 518] width 14 height 15
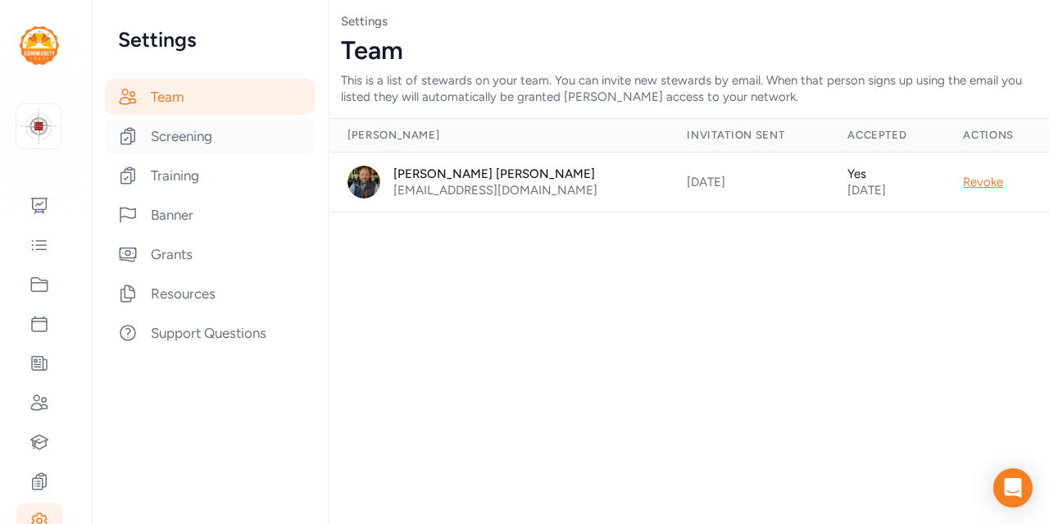
click at [167, 148] on div "Screening" at bounding box center [210, 136] width 210 height 36
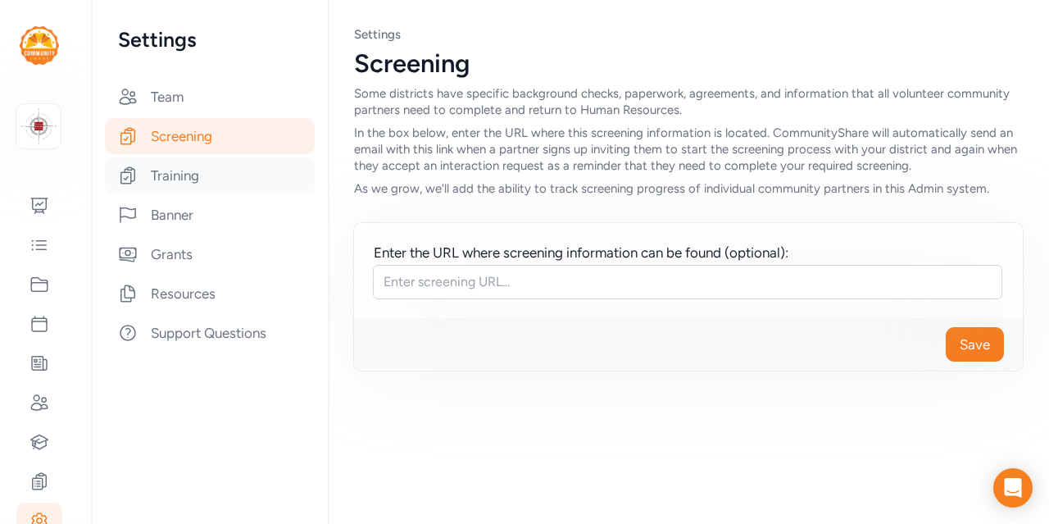
click at [184, 181] on div "Training" at bounding box center [210, 175] width 210 height 36
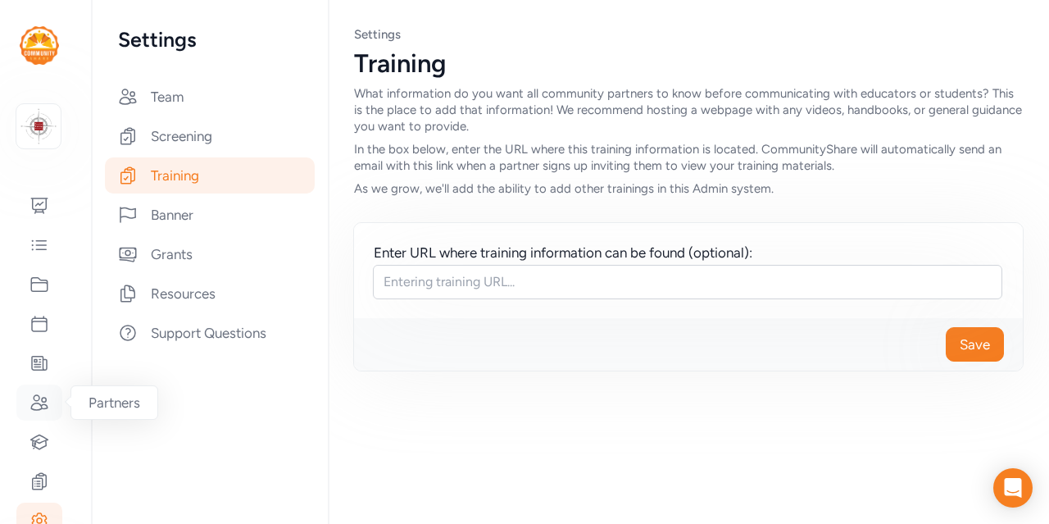
click at [42, 403] on icon at bounding box center [40, 403] width 20 height 20
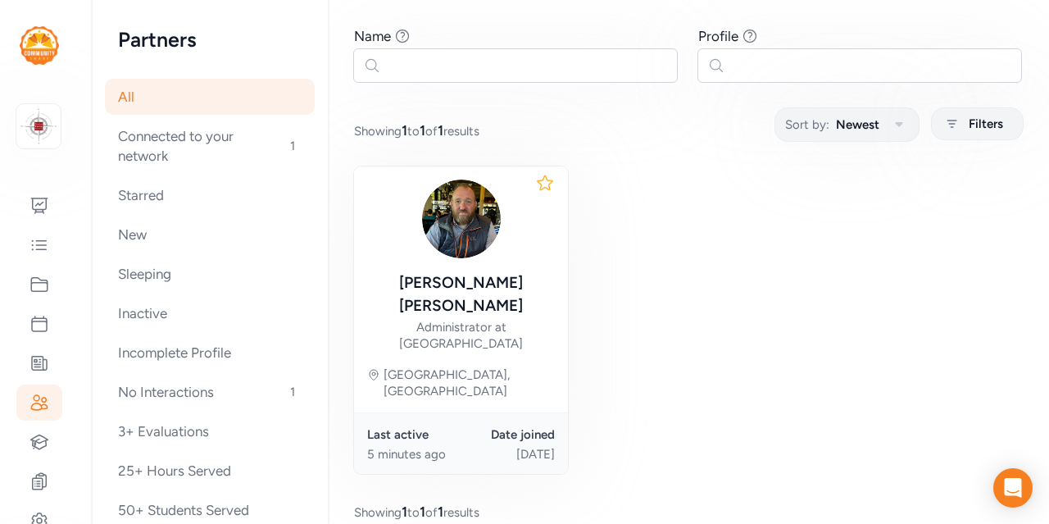
scroll to position [145, 0]
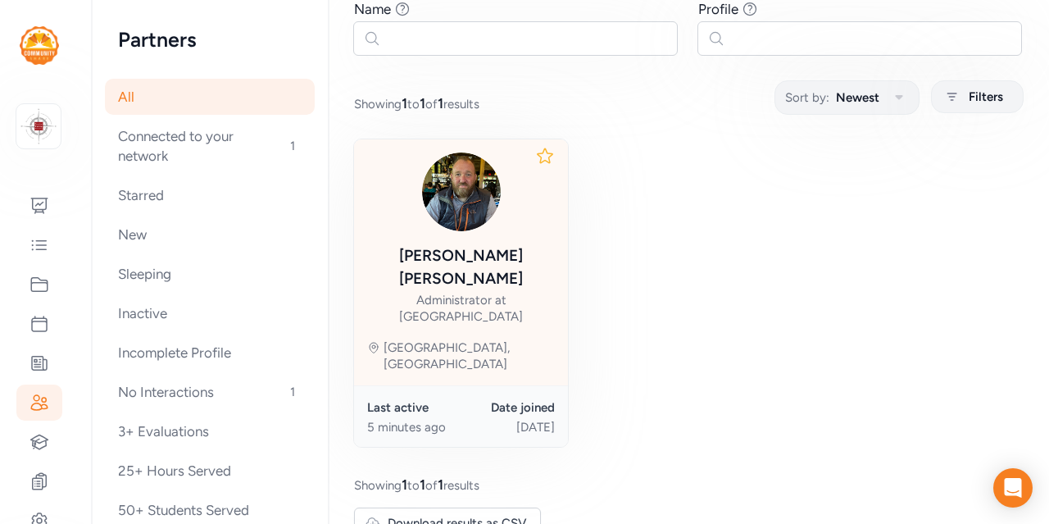
click at [450, 259] on div "[PERSON_NAME]" at bounding box center [461, 267] width 188 height 46
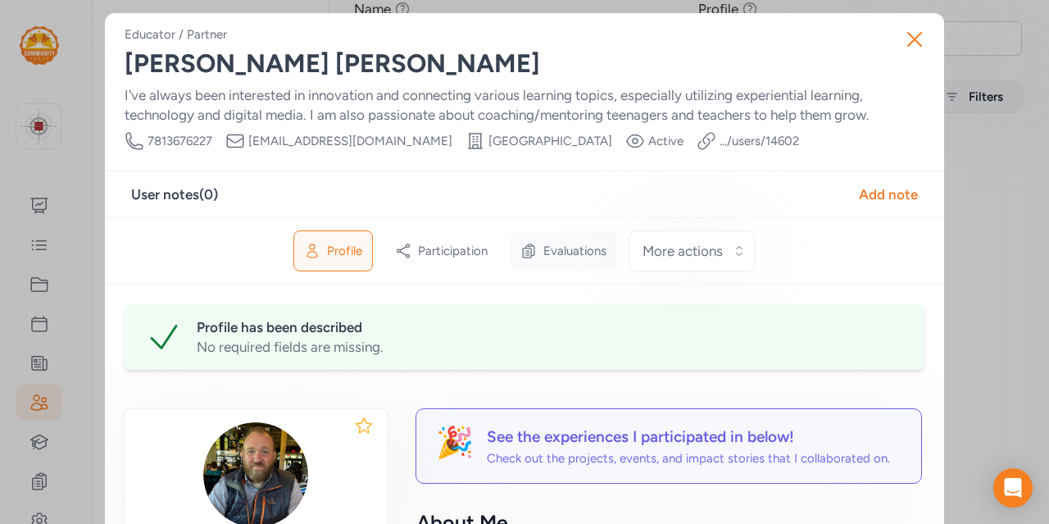
click at [567, 252] on span "Evaluations" at bounding box center [574, 251] width 63 height 16
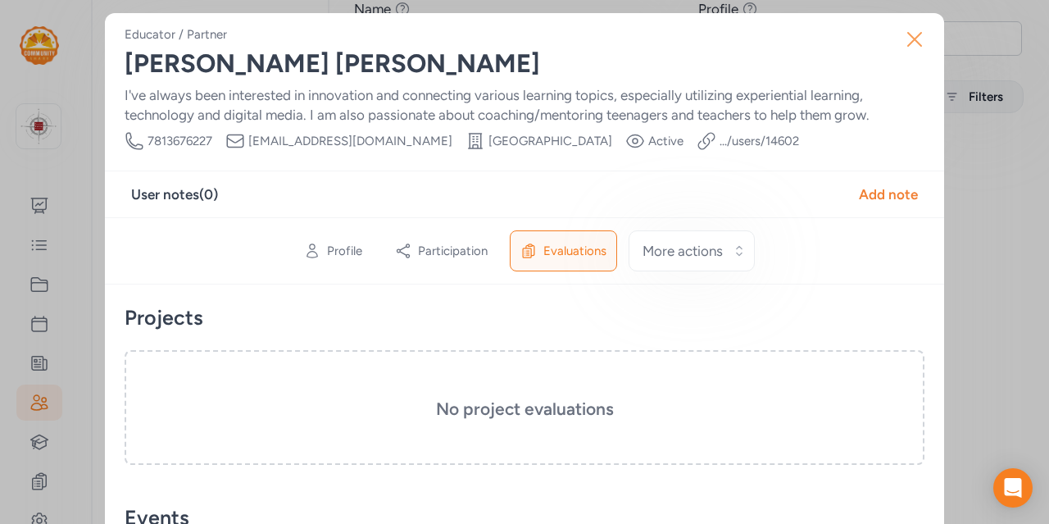
click at [905, 47] on icon "button" at bounding box center [915, 39] width 26 height 26
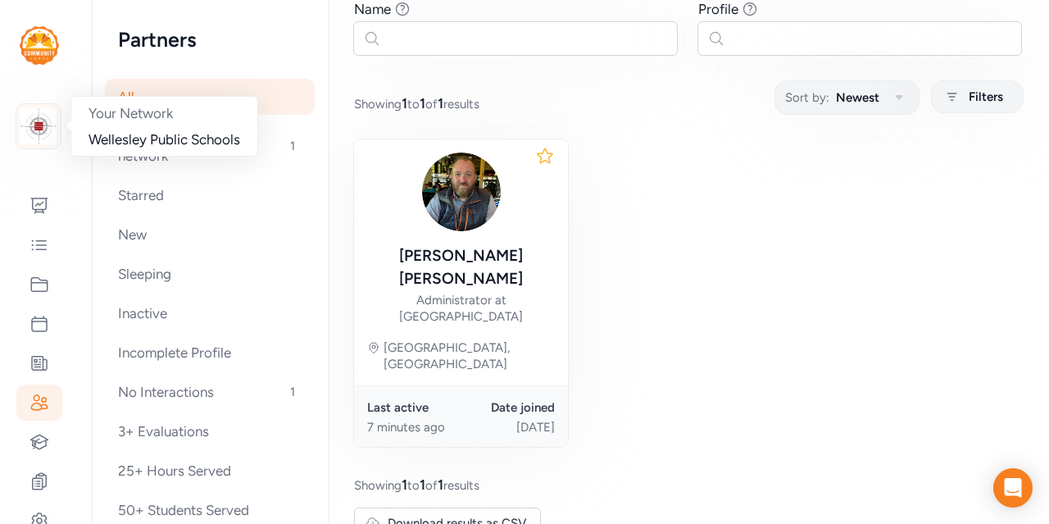
click at [41, 118] on img at bounding box center [38, 126] width 36 height 36
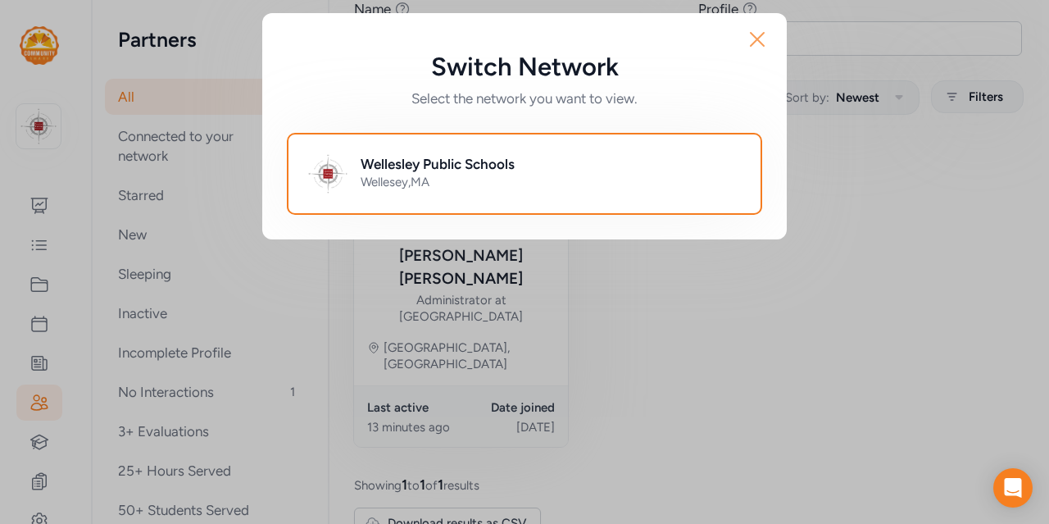
click at [757, 41] on icon "button" at bounding box center [757, 39] width 26 height 26
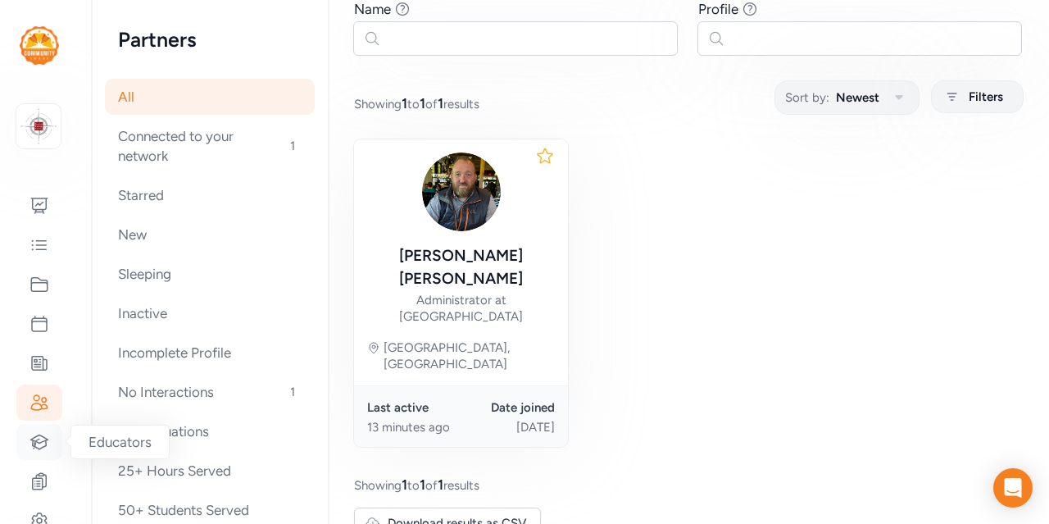
scroll to position [125, 0]
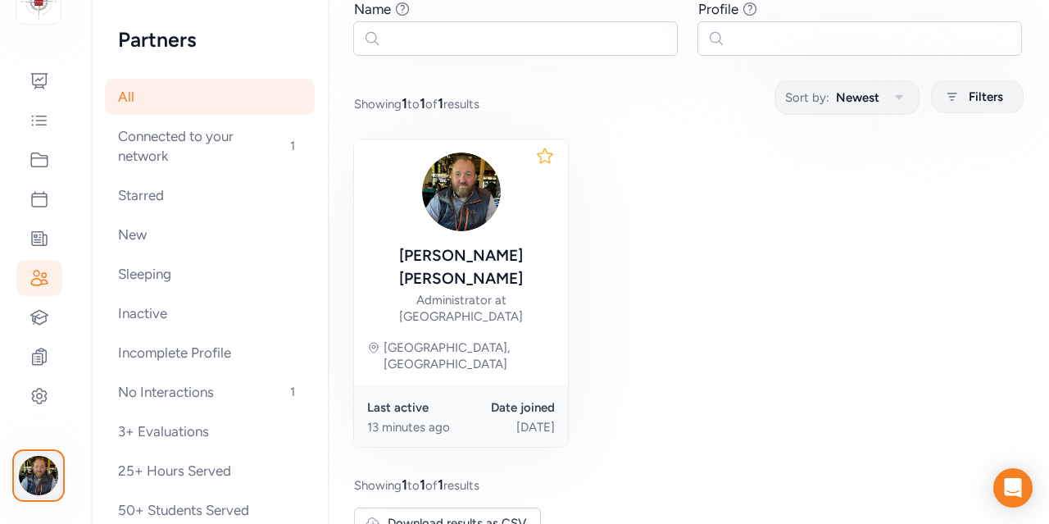
click at [41, 475] on img "button" at bounding box center [38, 475] width 39 height 39
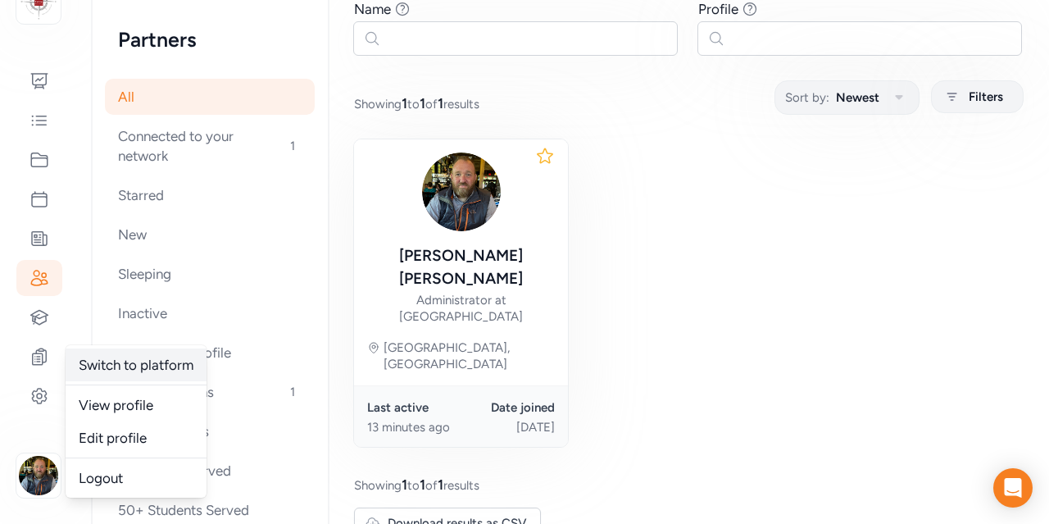
click at [136, 361] on link "Switch to platform" at bounding box center [136, 364] width 141 height 33
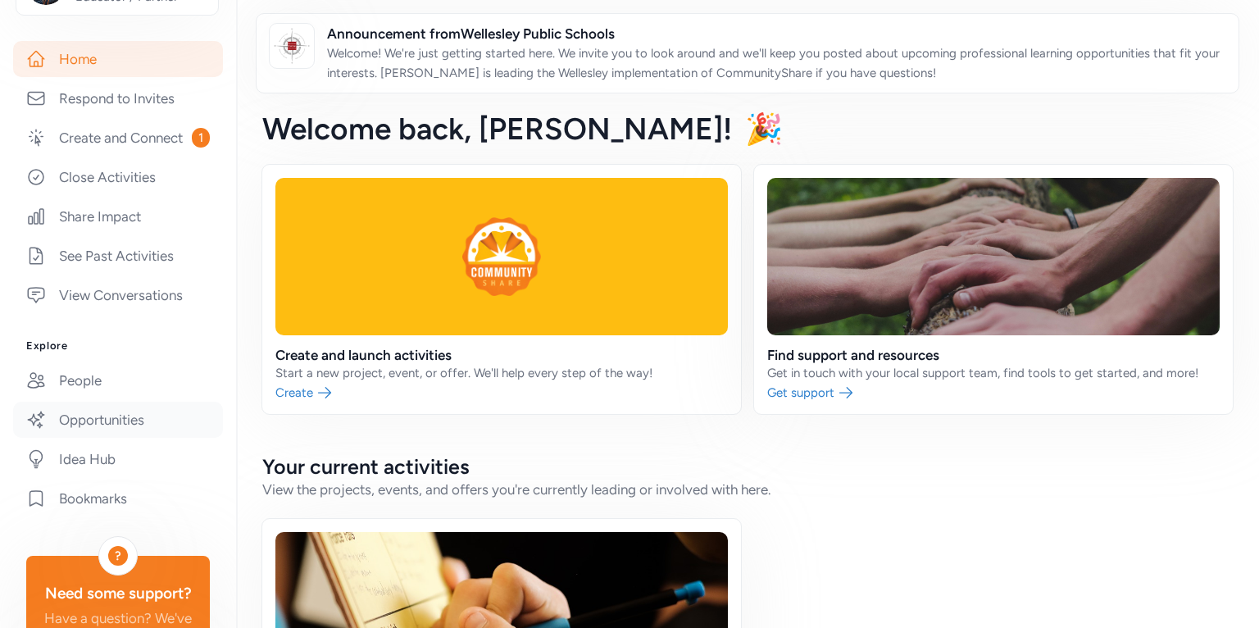
scroll to position [279, 0]
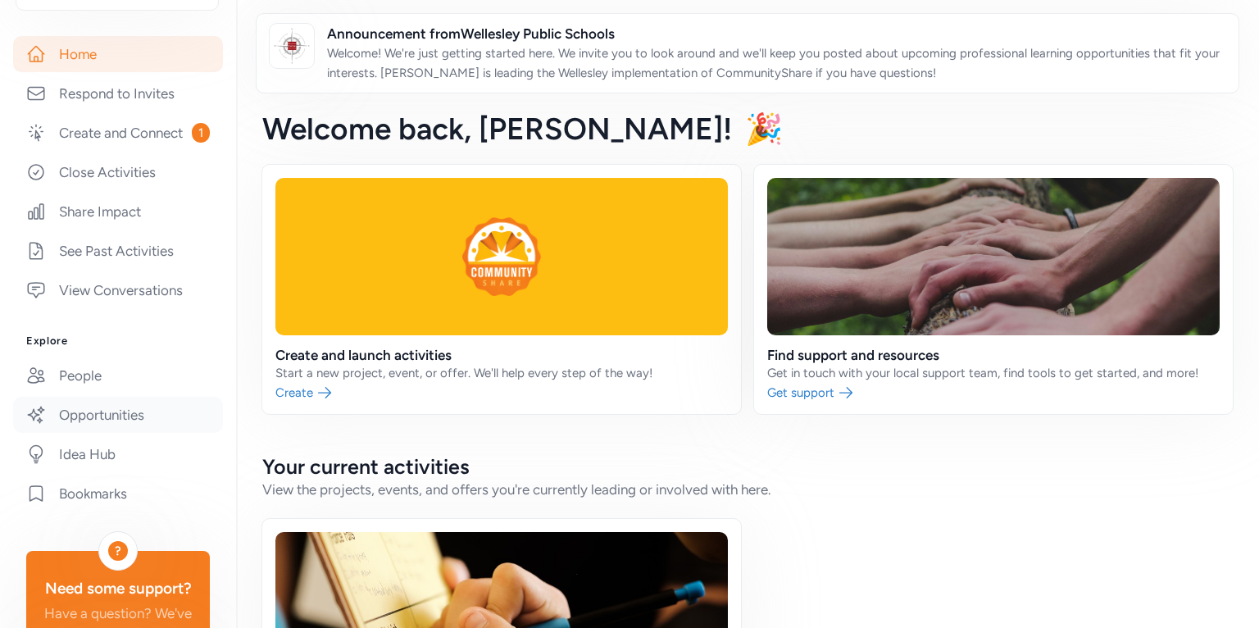
click at [87, 420] on link "Opportunities" at bounding box center [118, 415] width 210 height 36
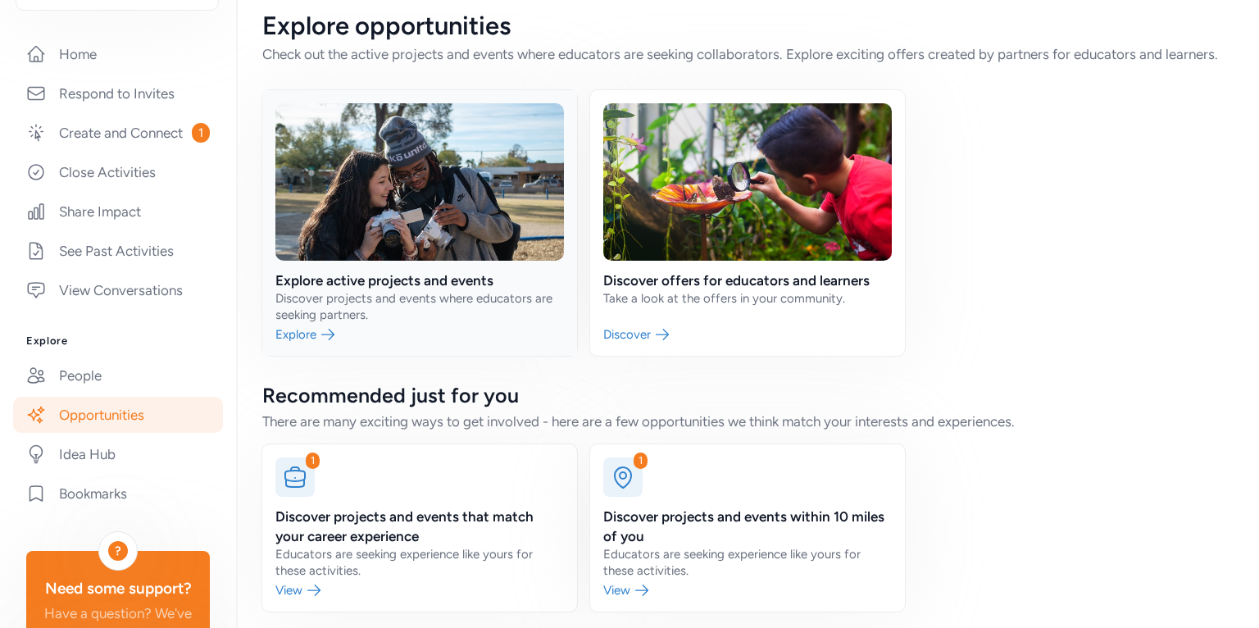
scroll to position [23, 0]
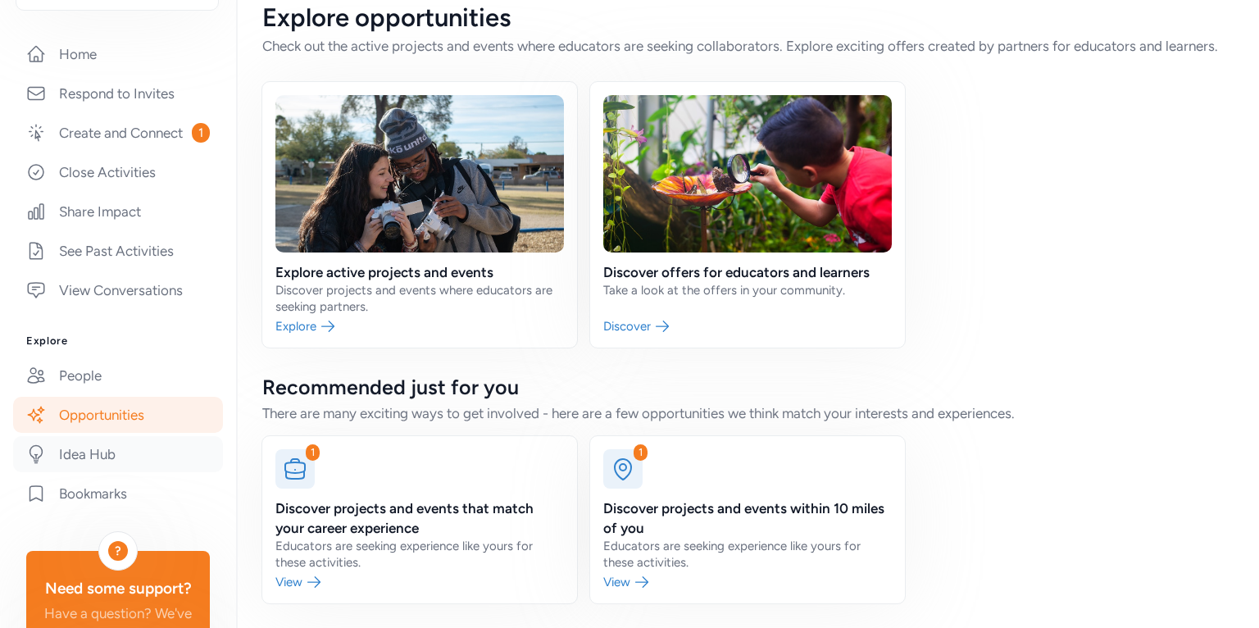
click at [83, 461] on link "Idea Hub" at bounding box center [118, 454] width 210 height 36
